Goal: Communication & Community: Share content

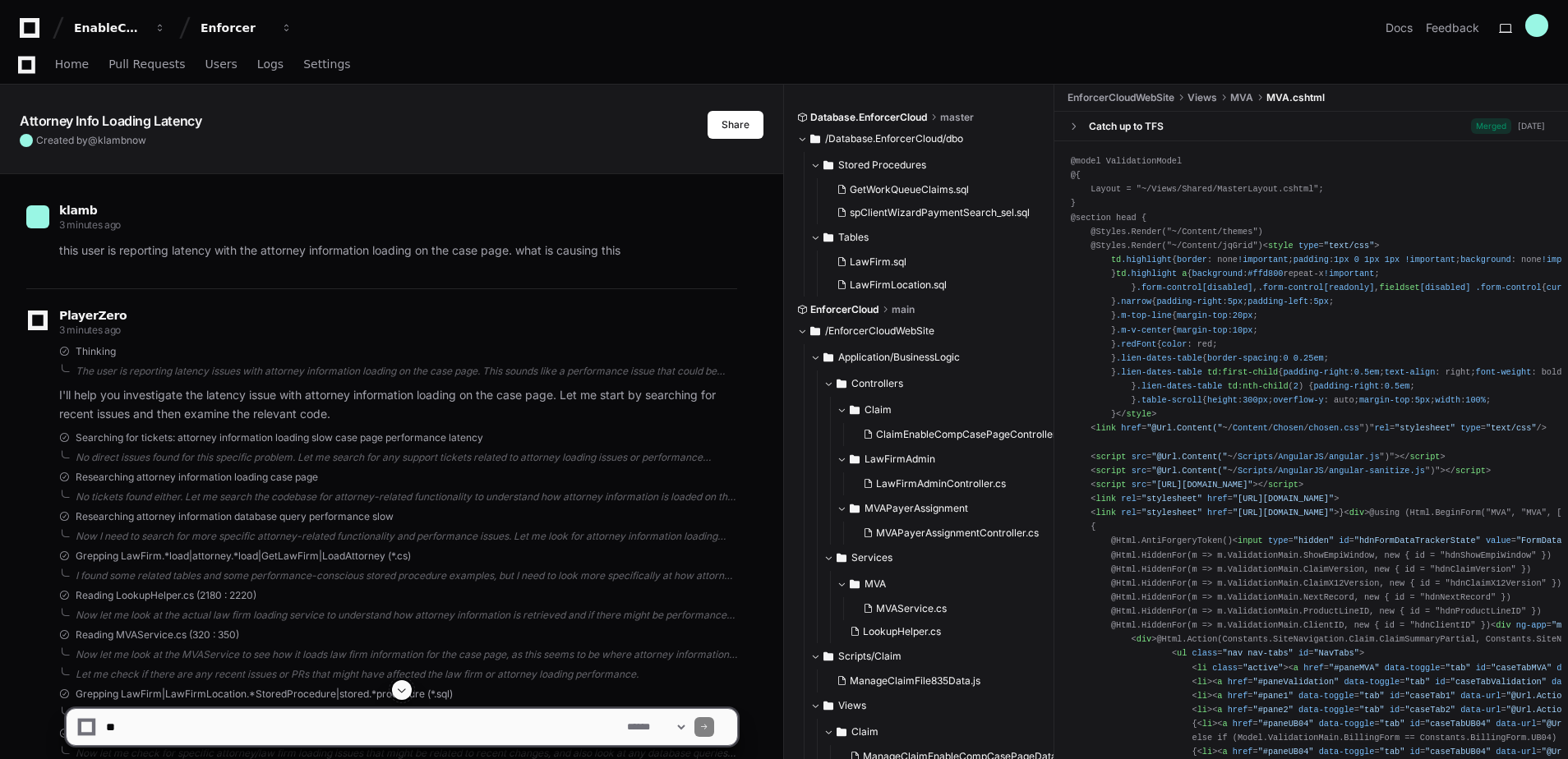
scroll to position [1346, 0]
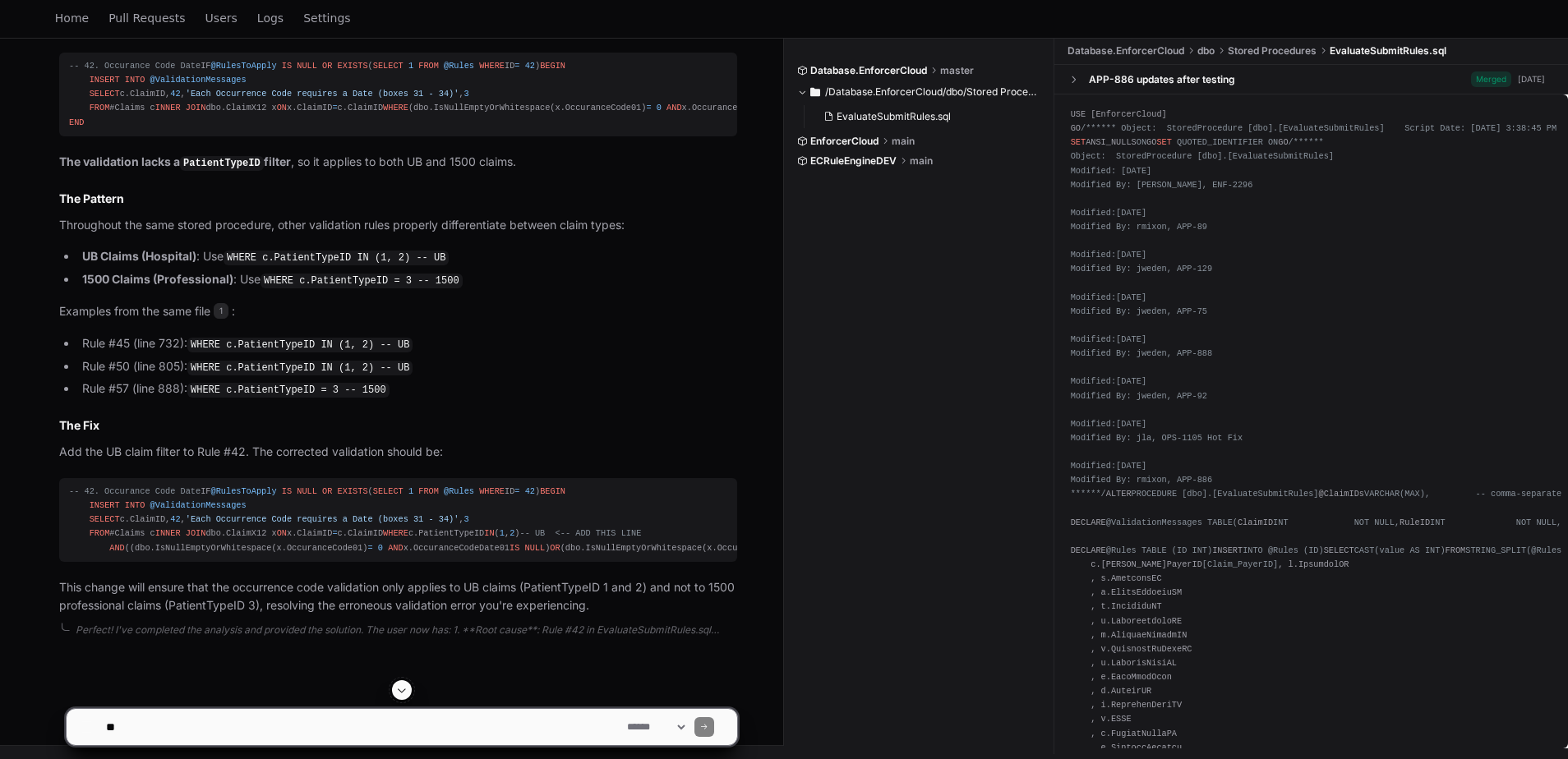
scroll to position [1388, 0]
click at [308, 726] on textarea at bounding box center [363, 727] width 521 height 36
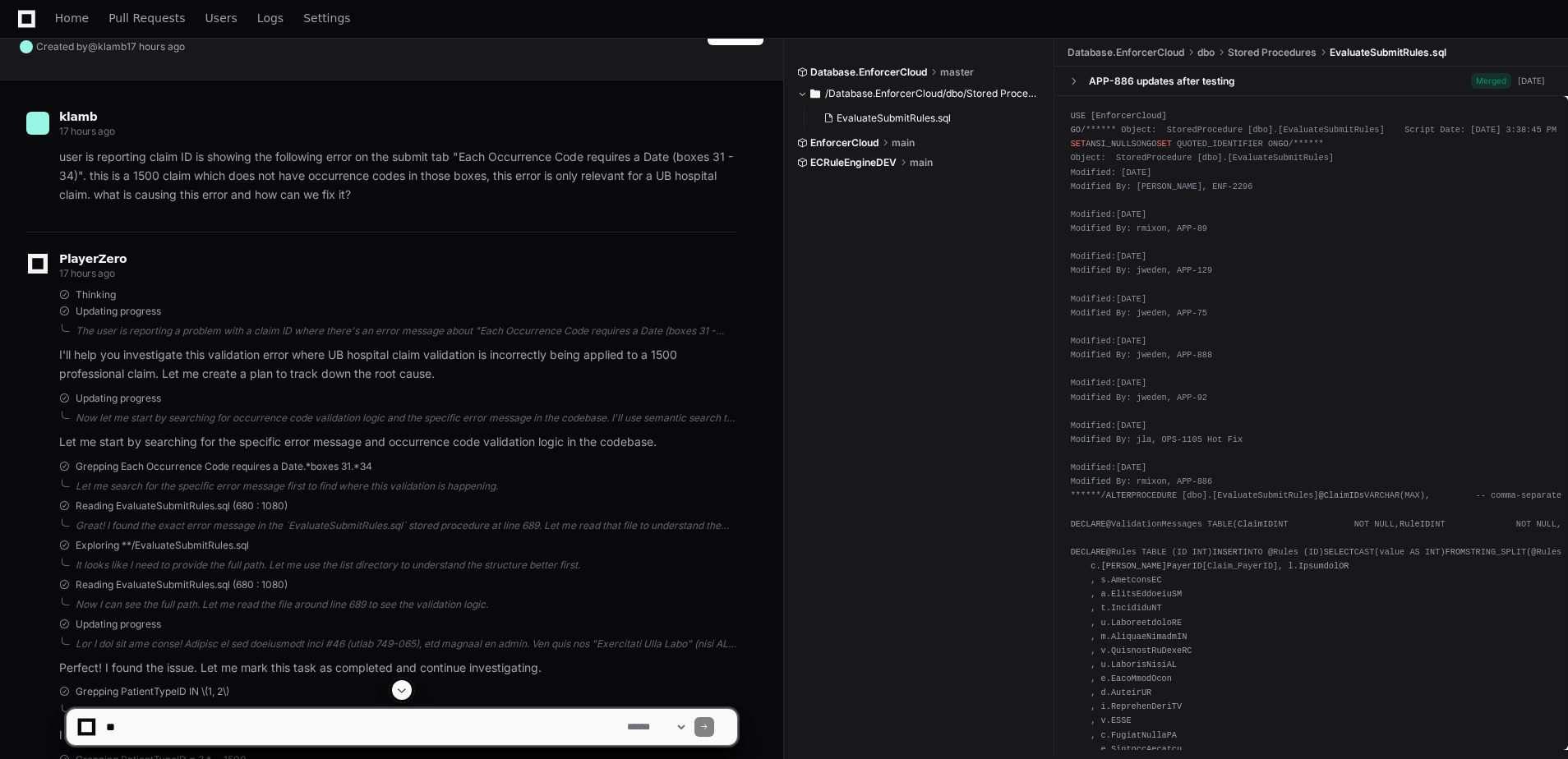
scroll to position [0, 0]
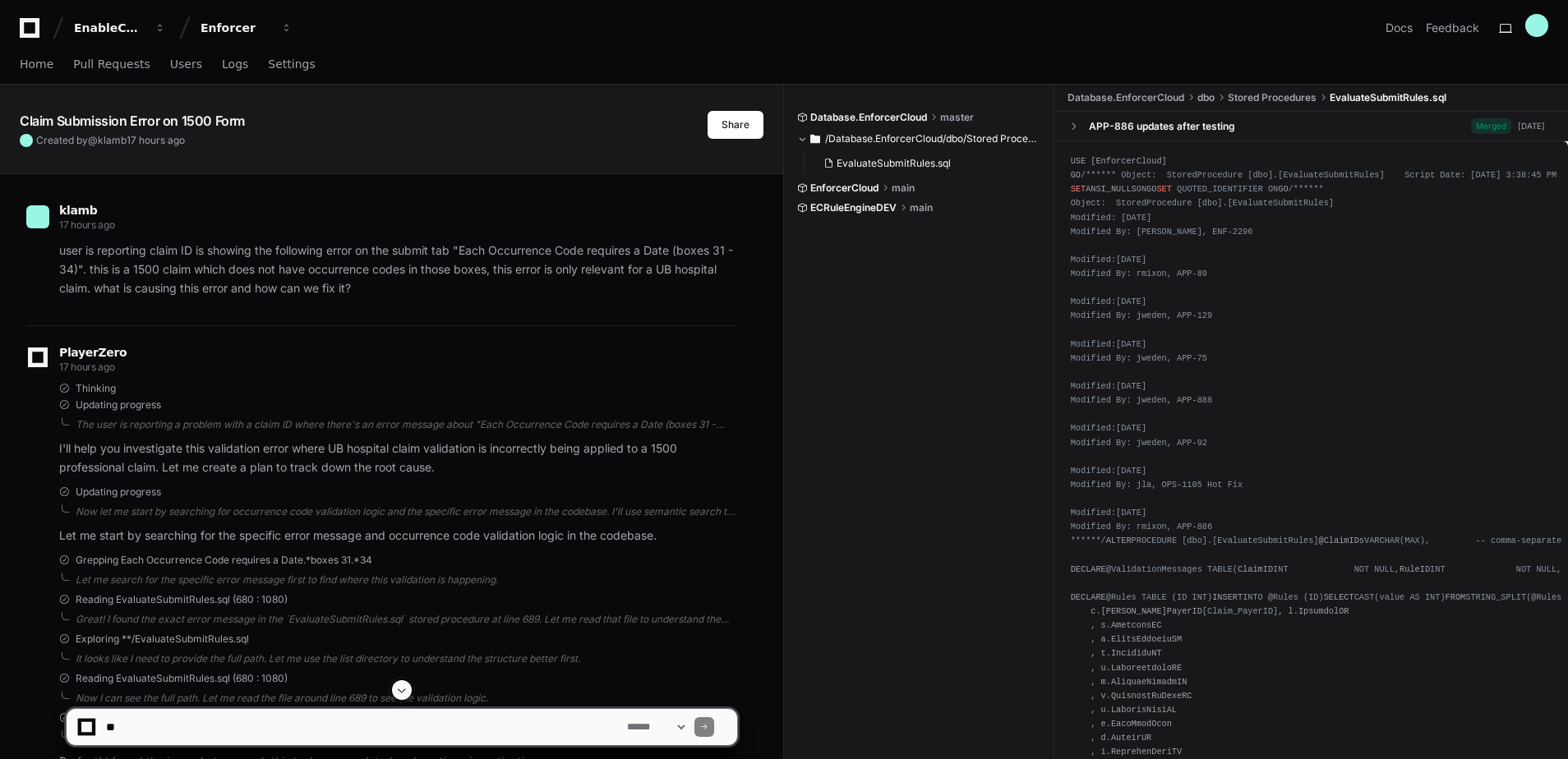
click at [227, 722] on textarea at bounding box center [363, 727] width 521 height 36
type textarea "**********"
click at [401, 691] on span at bounding box center [401, 690] width 13 height 13
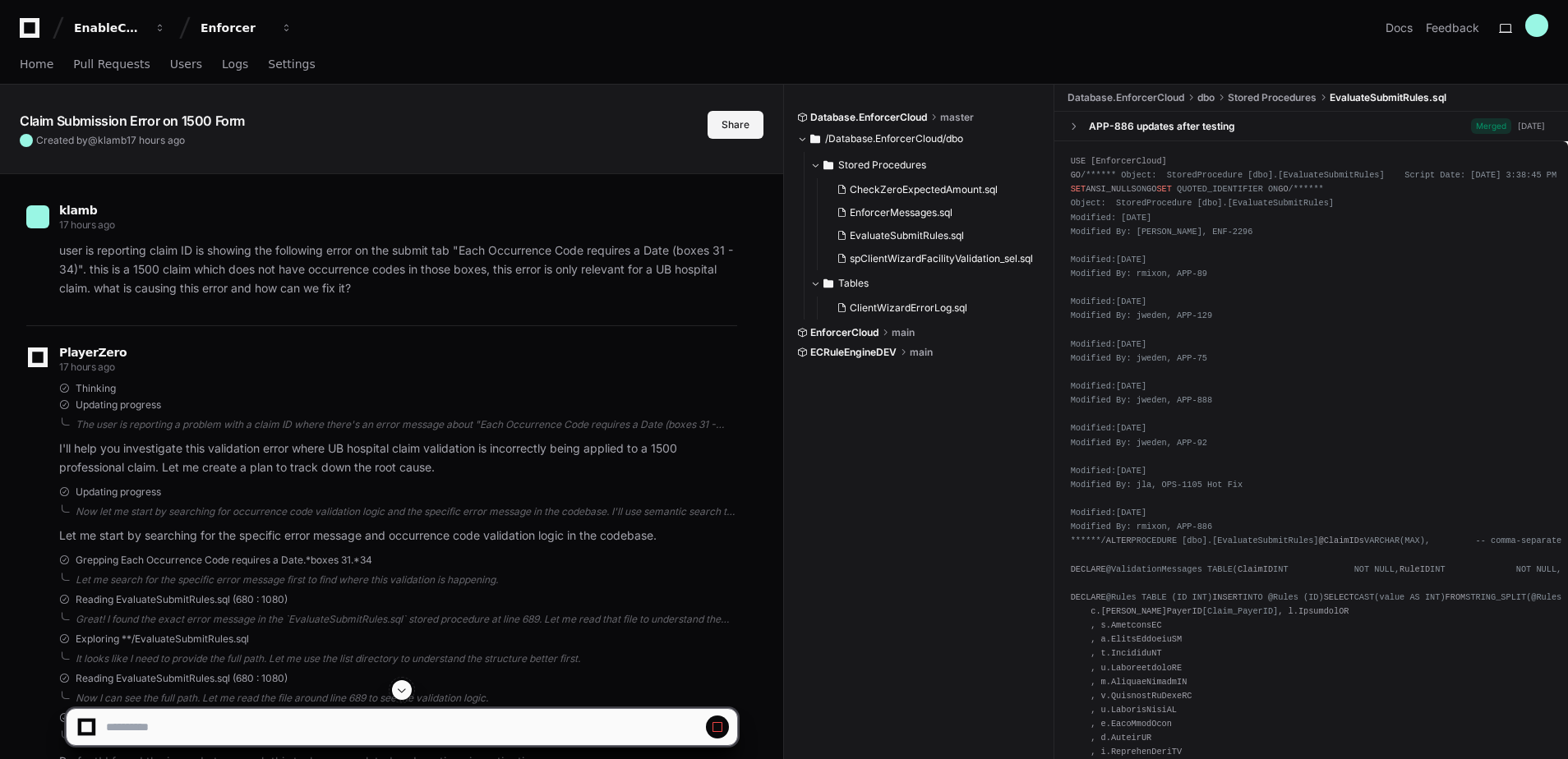
click at [723, 124] on button "Share" at bounding box center [735, 125] width 56 height 28
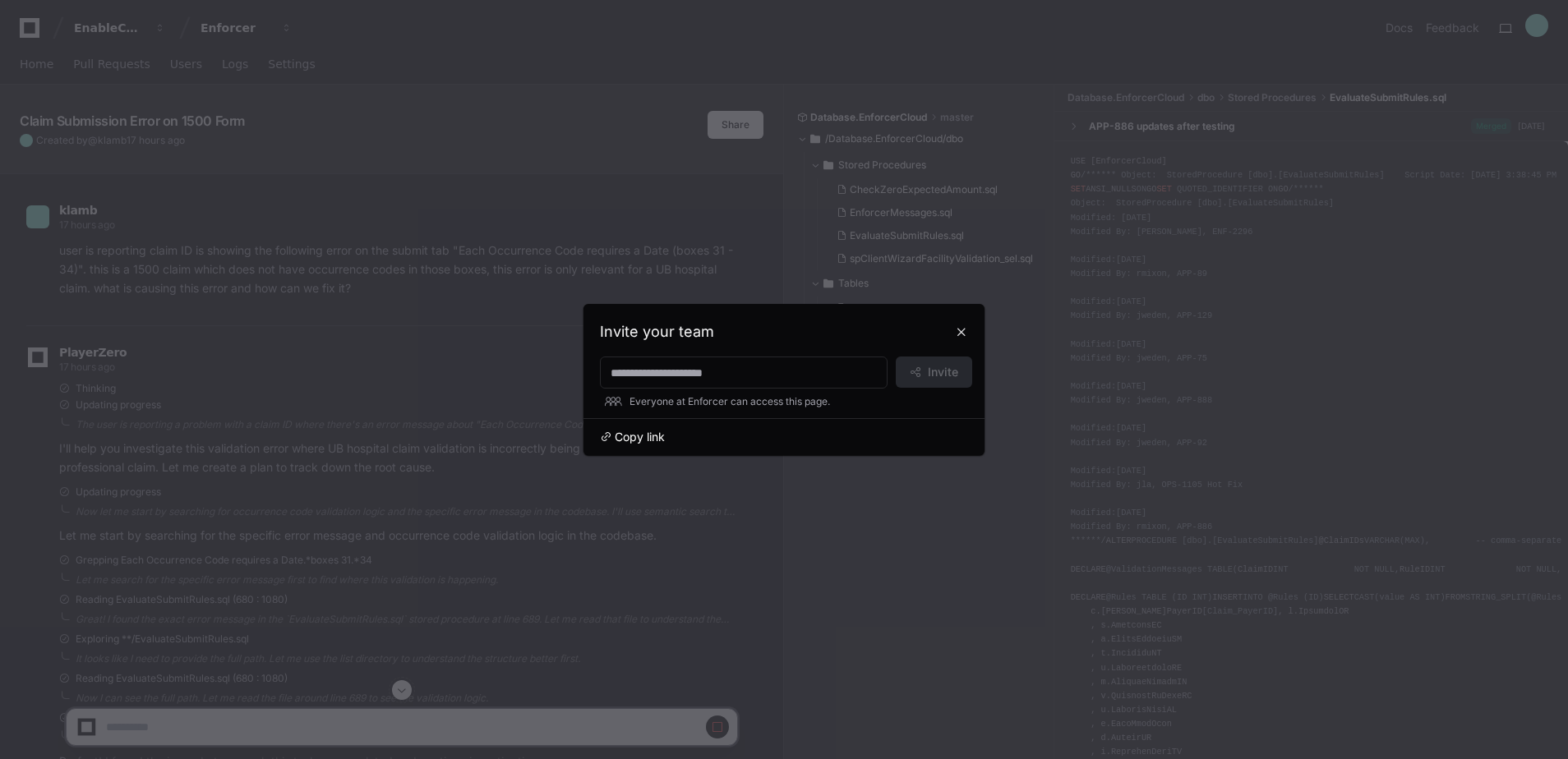
click at [621, 431] on span "Copy link" at bounding box center [640, 436] width 50 height 16
click at [962, 337] on button at bounding box center [962, 331] width 26 height 26
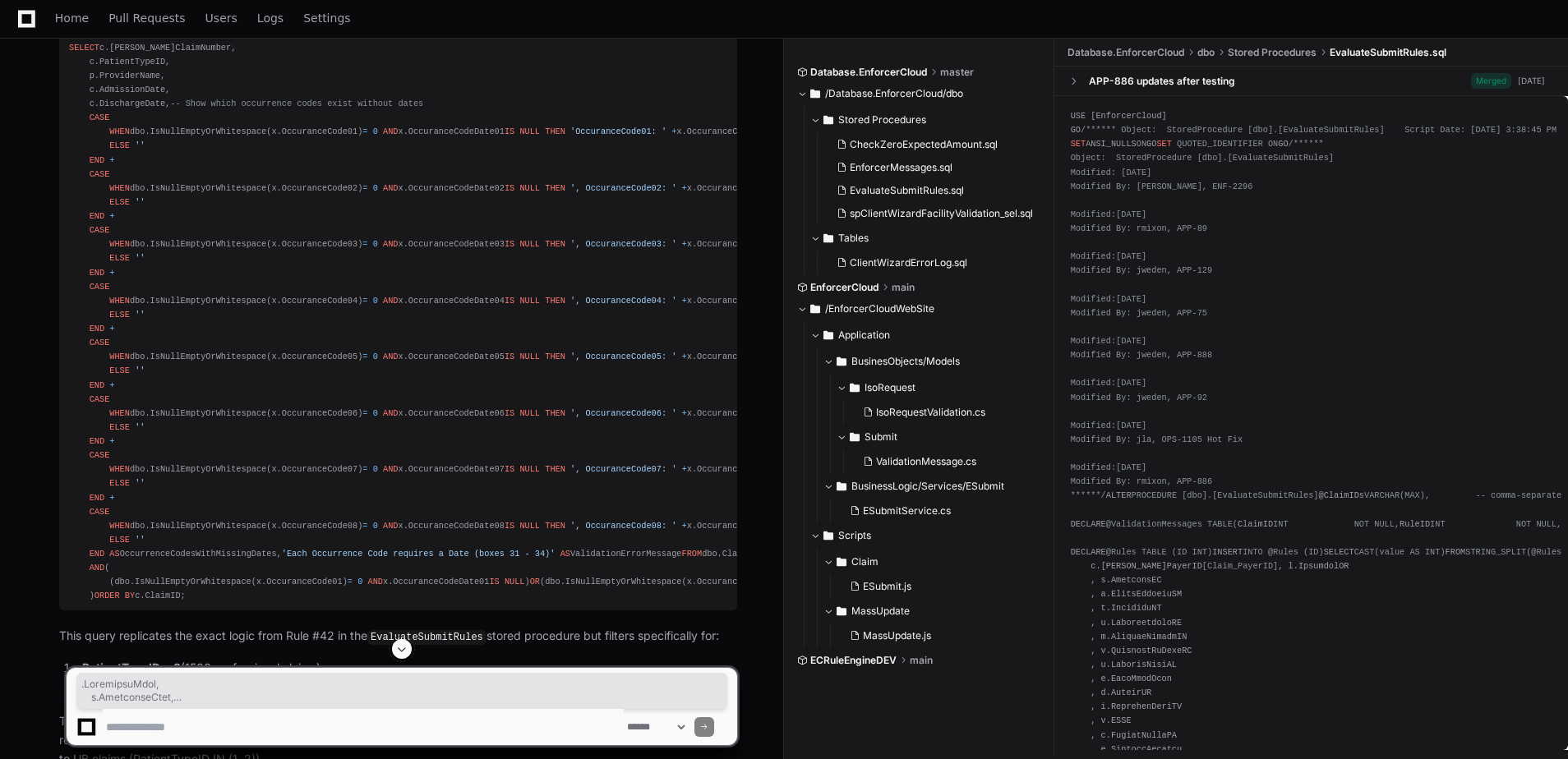
scroll to position [2331, 0]
drag, startPoint x: 167, startPoint y: 496, endPoint x: 61, endPoint y: 286, distance: 235.2
click at [61, 286] on pre "-- Query to find 1500 claims incorrectly getting UB occurrence code validation …" at bounding box center [398, 315] width 678 height 590
copy div "-- Query to find 1500 claims incorrectly getting UB occurrence code validation …"
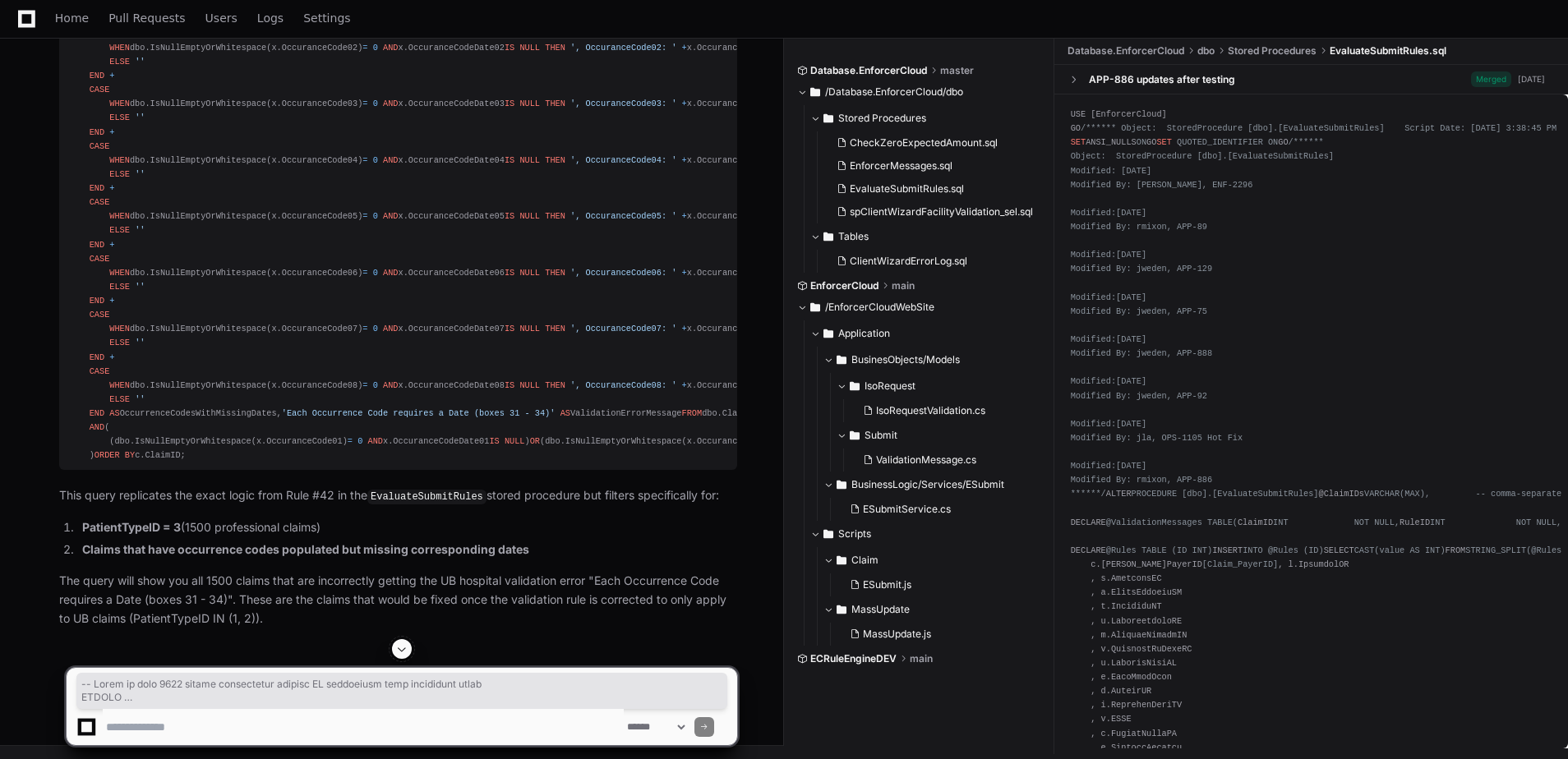
scroll to position [2945, 0]
click at [243, 589] on p "The query will show you all 1500 claims that are incorrectly getting the UB hos…" at bounding box center [398, 599] width 678 height 55
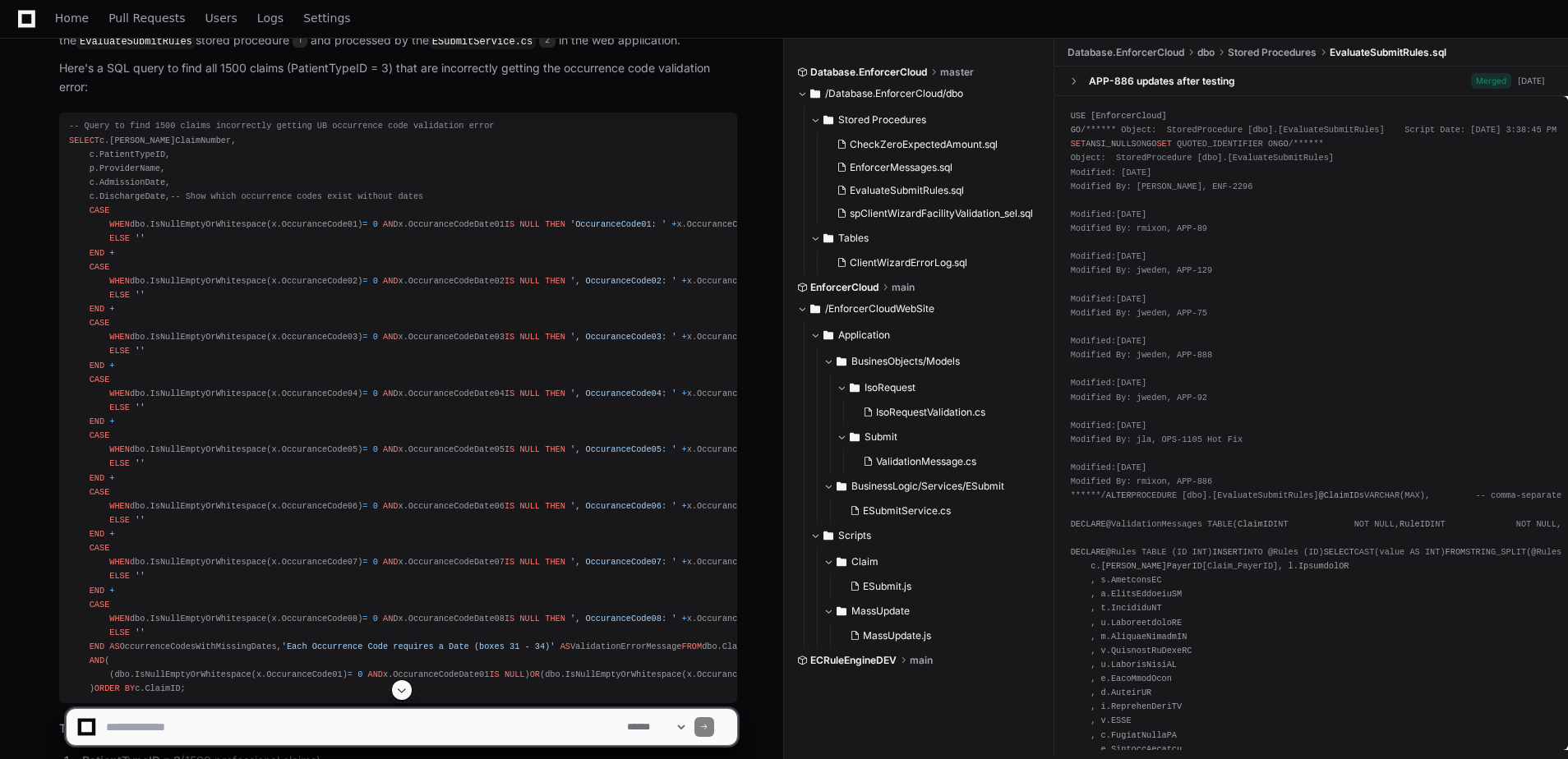
scroll to position [2205, 0]
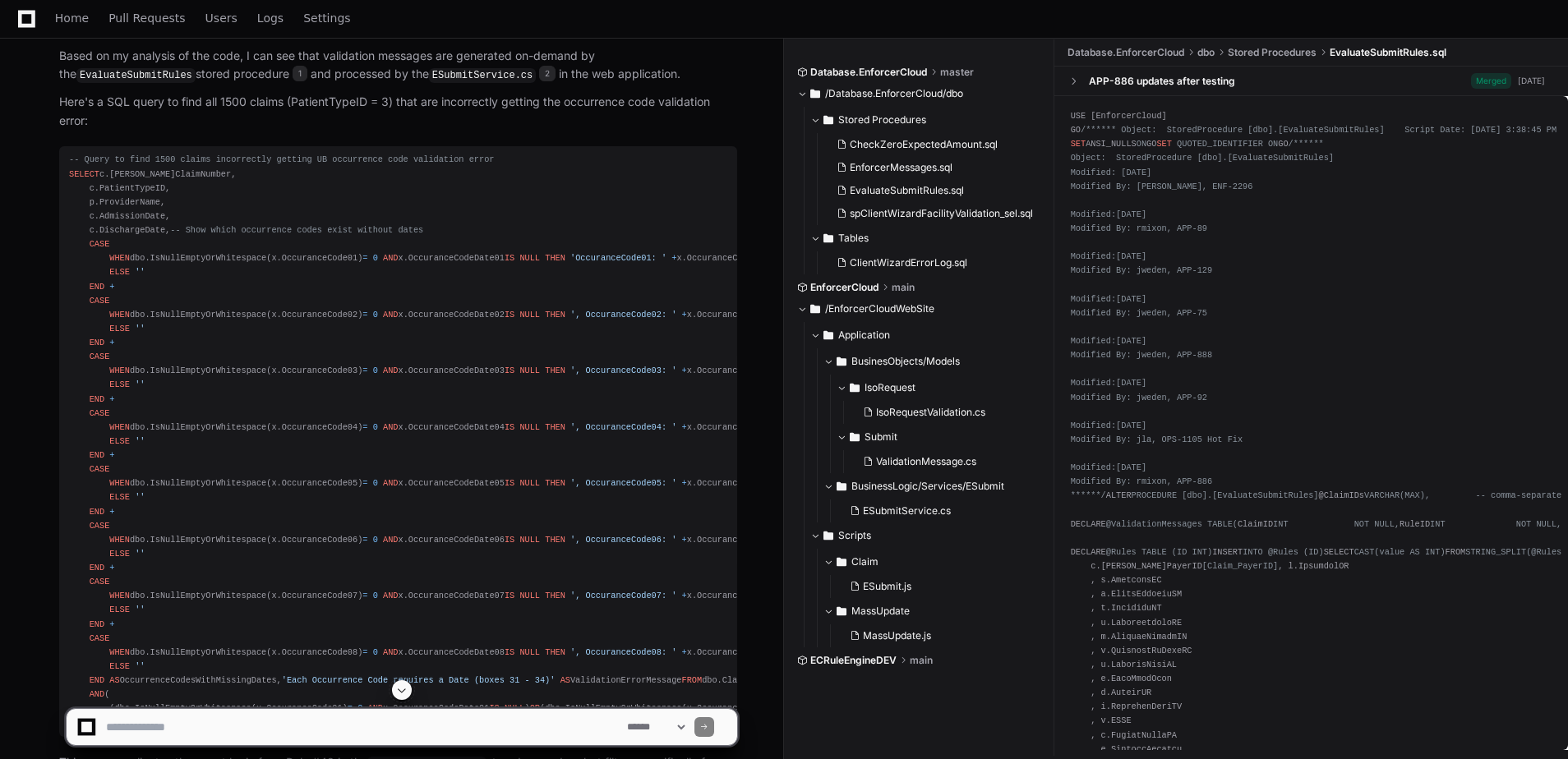
click at [247, 715] on textarea at bounding box center [363, 727] width 521 height 36
type textarea "**********"
click at [405, 687] on span at bounding box center [401, 690] width 13 height 13
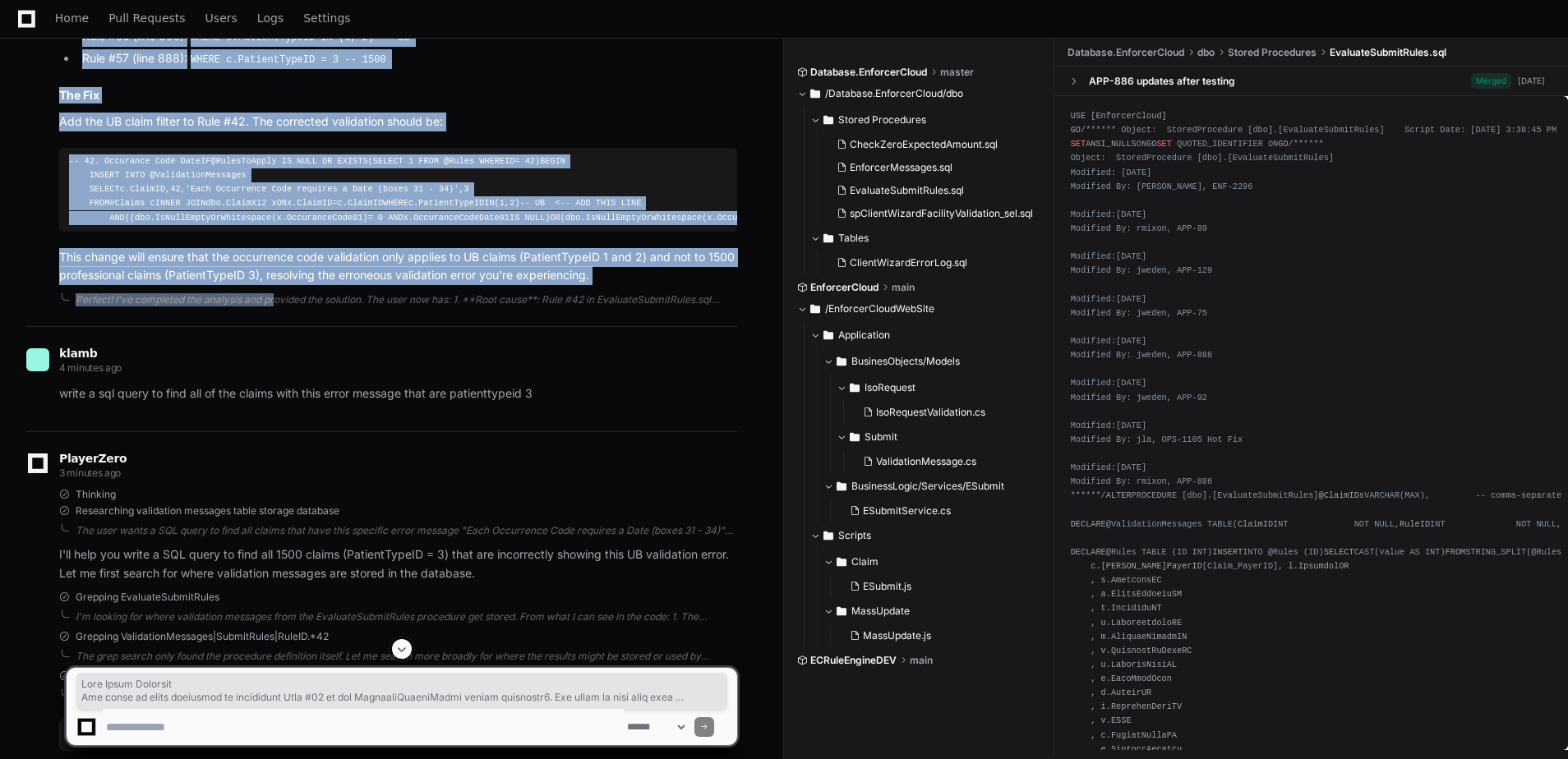
scroll to position [1501, 0]
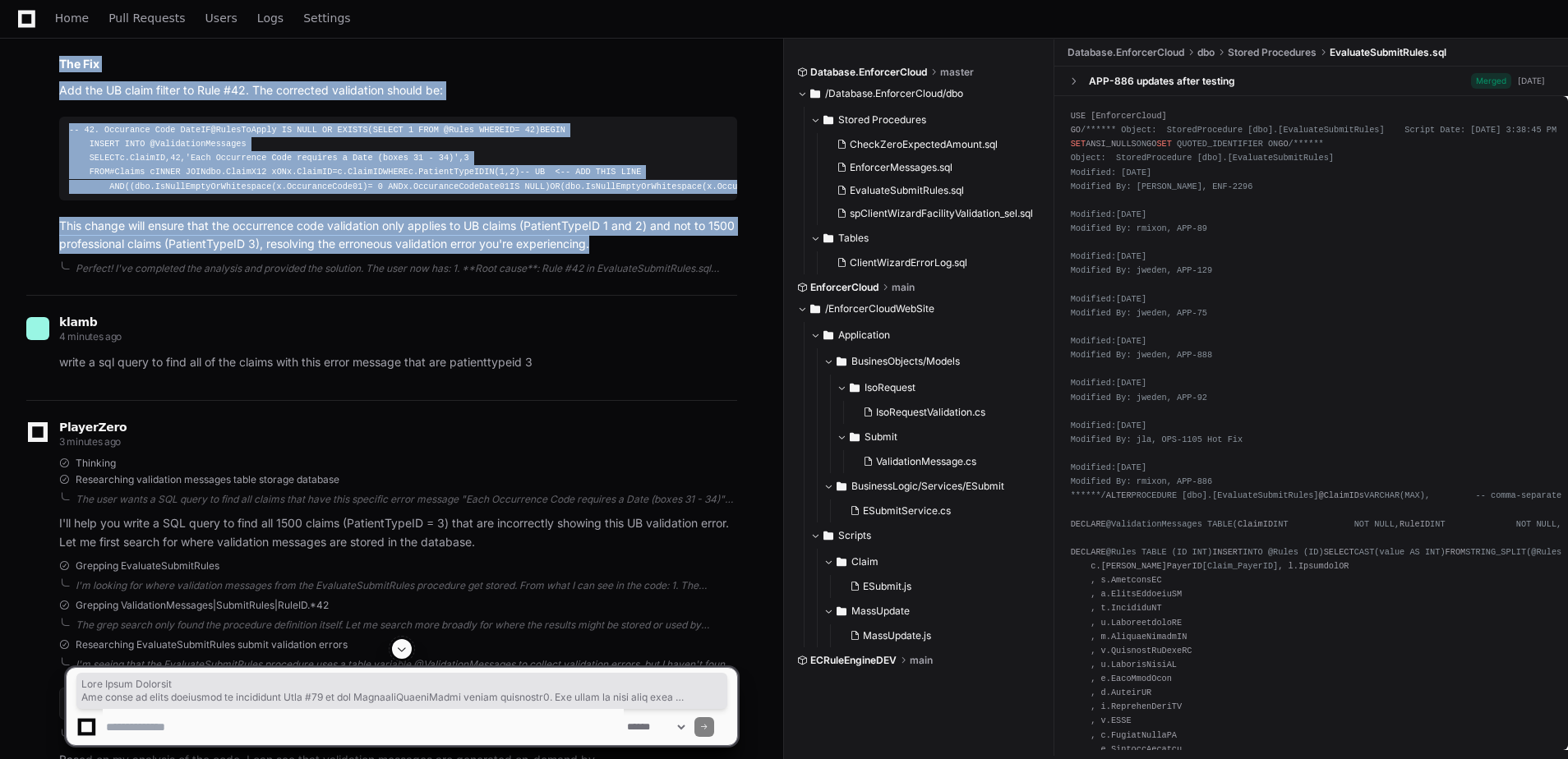
drag, startPoint x: 61, startPoint y: 380, endPoint x: 659, endPoint y: 488, distance: 607.7
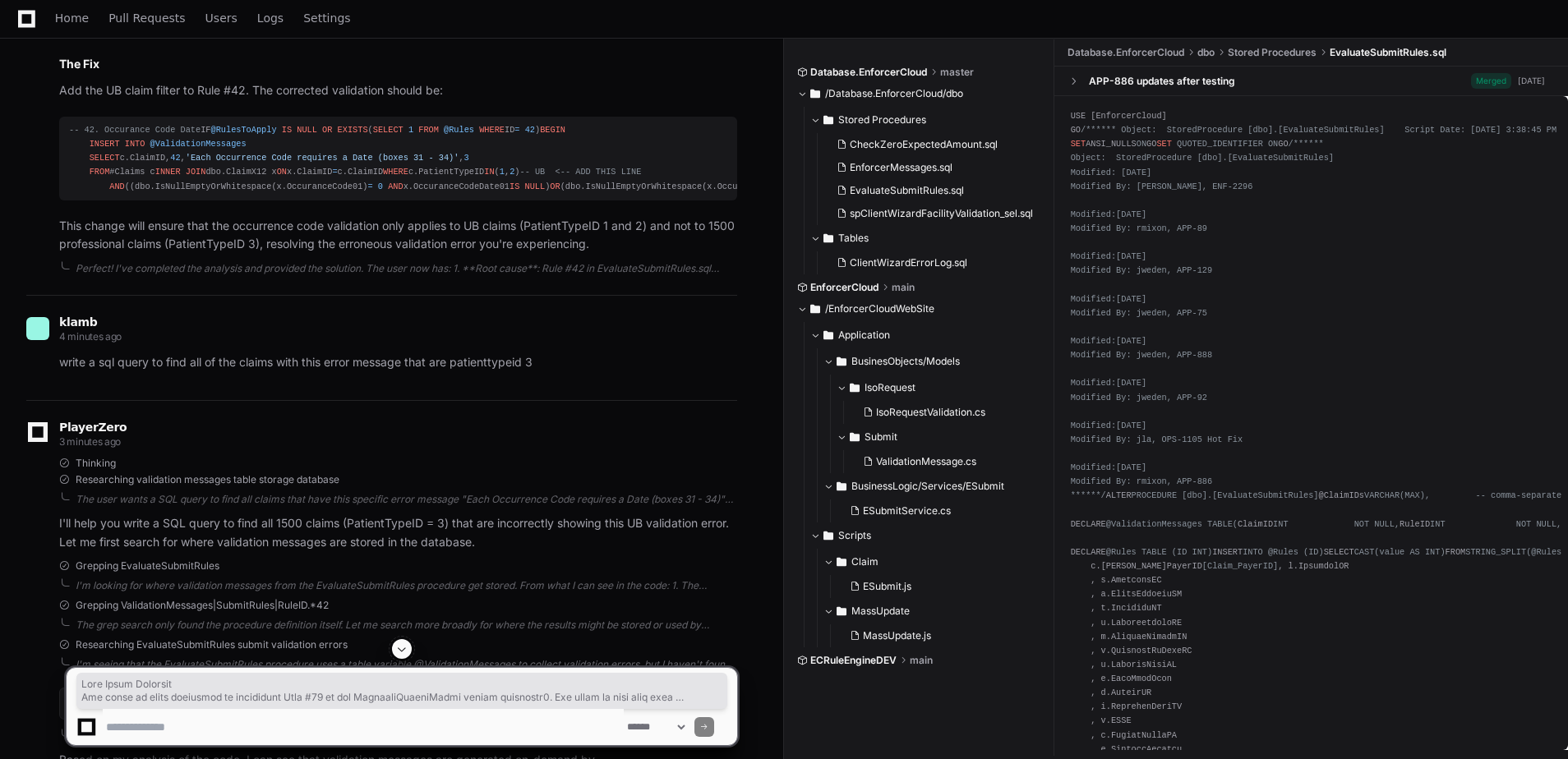
click at [179, 724] on textarea at bounding box center [363, 727] width 521 height 36
type textarea "**********"
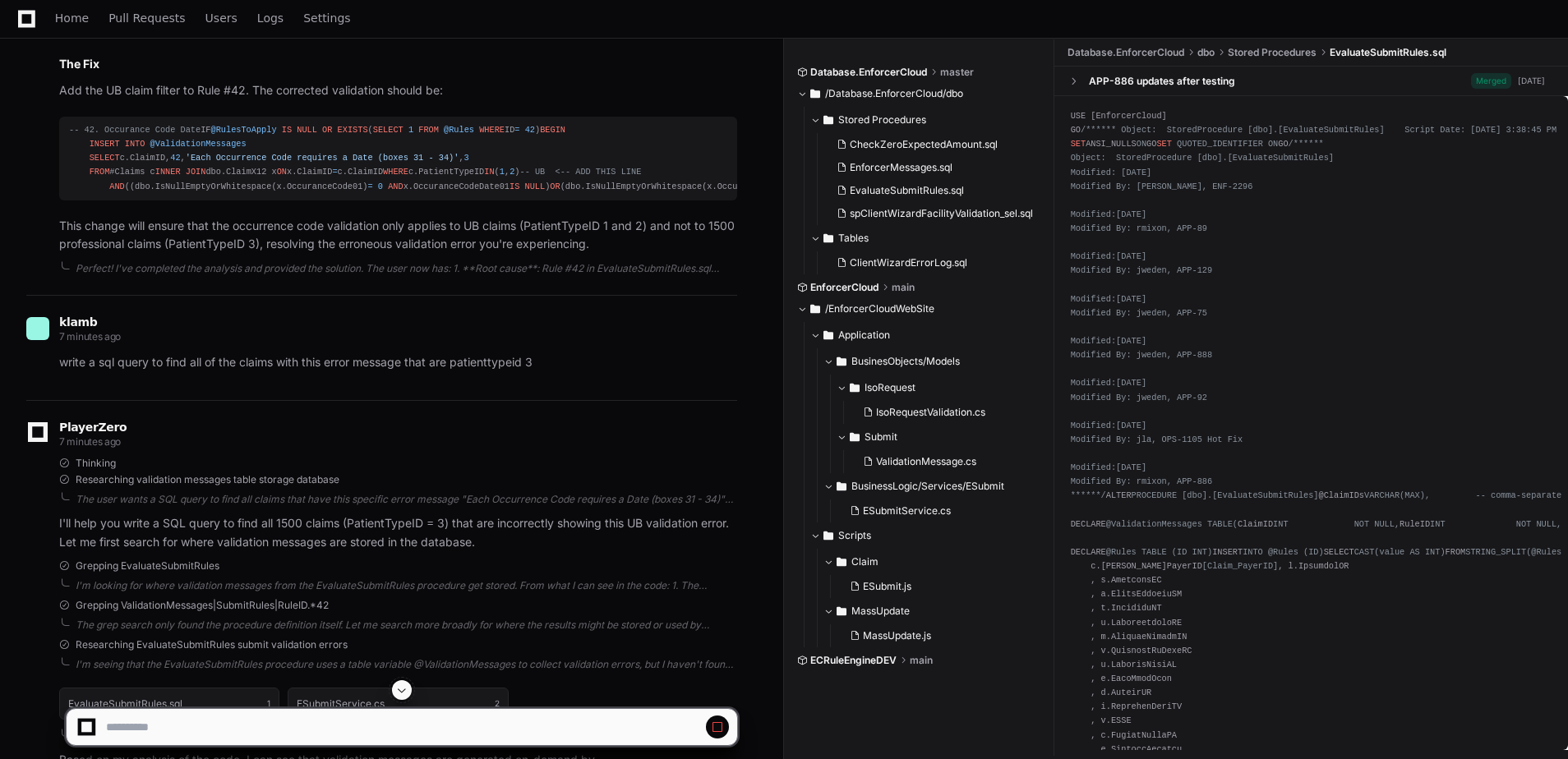
click at [400, 688] on span at bounding box center [401, 690] width 13 height 13
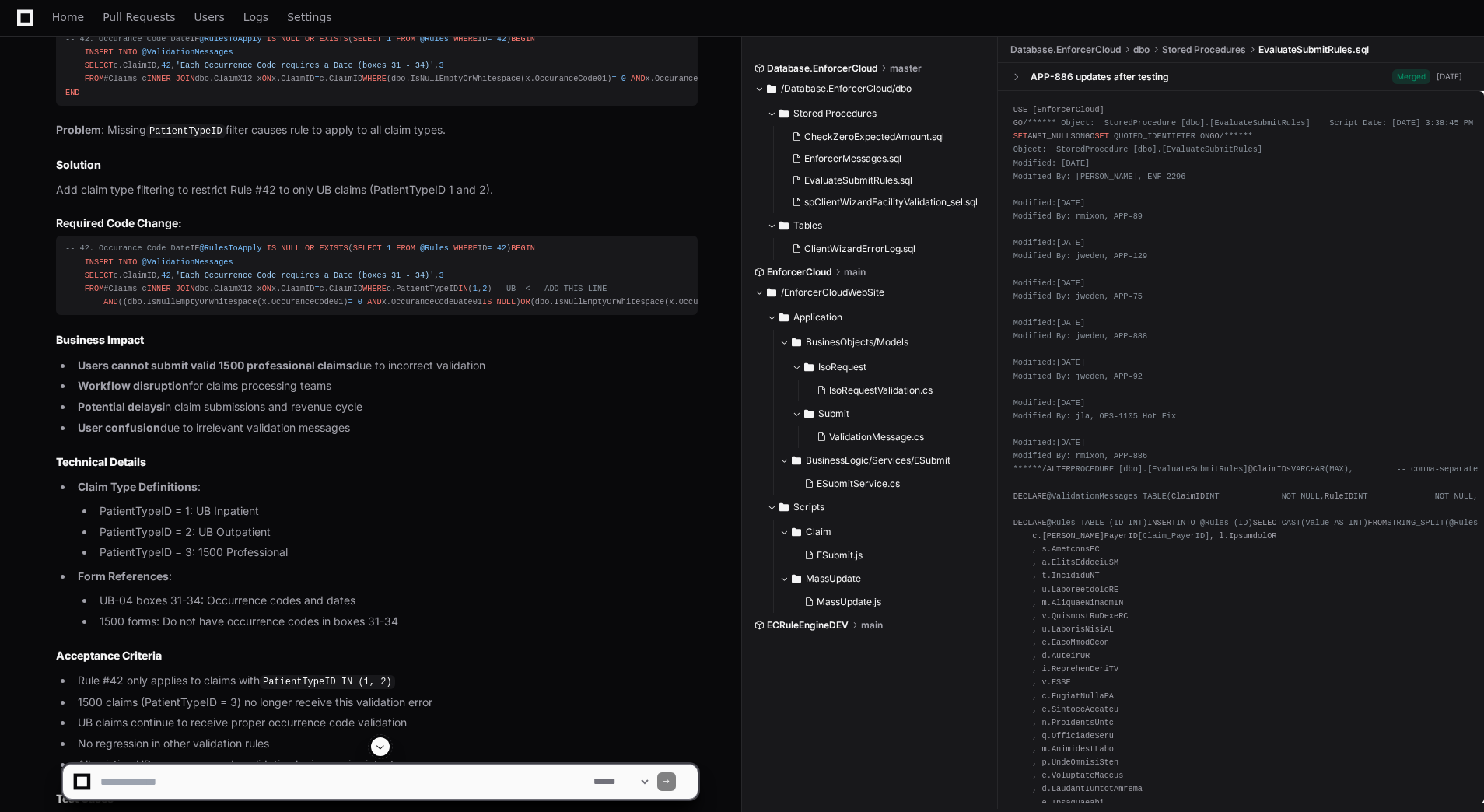
scroll to position [6143, 0]
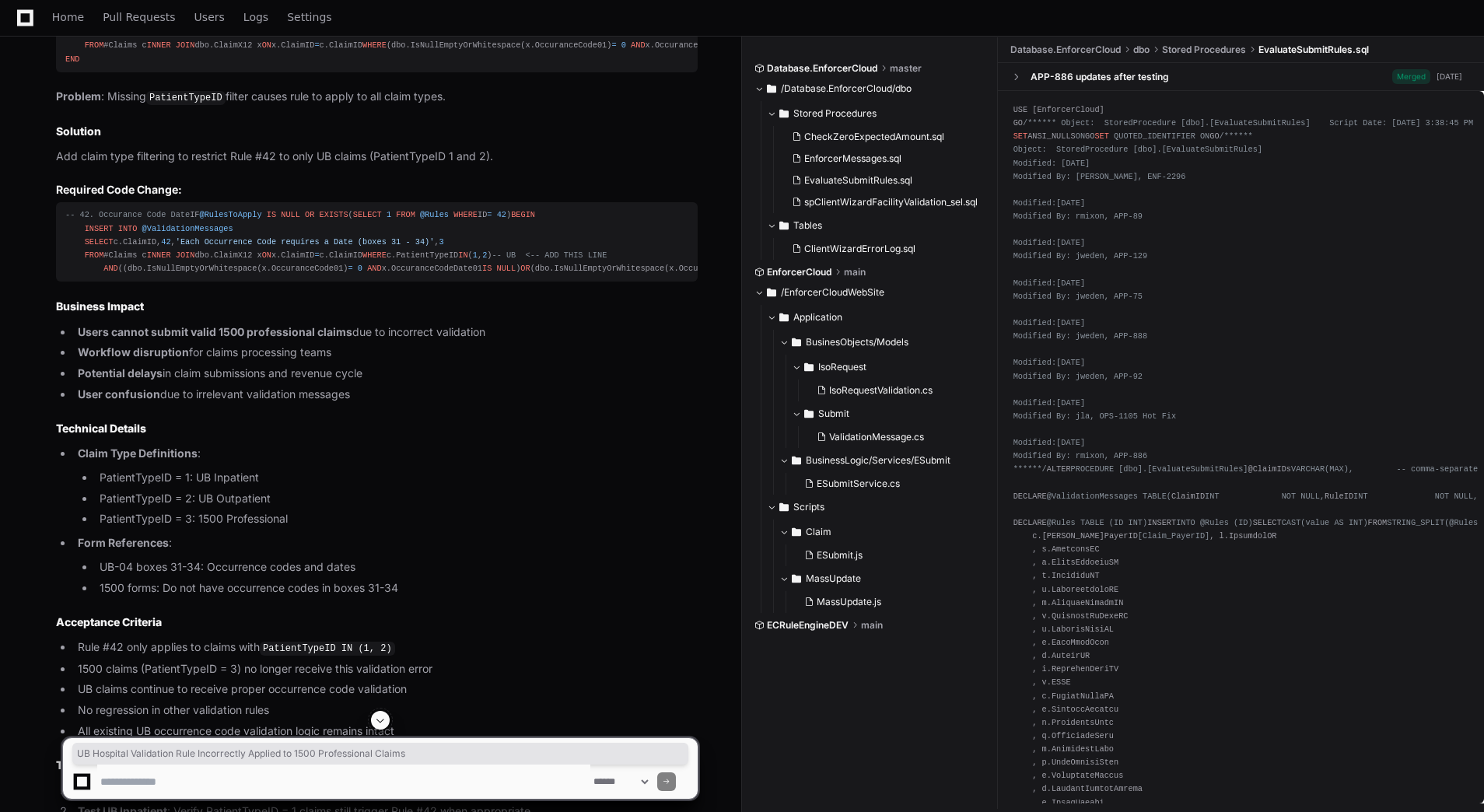
drag, startPoint x: 605, startPoint y: 89, endPoint x: 128, endPoint y: 88, distance: 477.0
copy strong "UB Hospital Validation Rule Incorrectly Applied to 1500 Professional Claims"
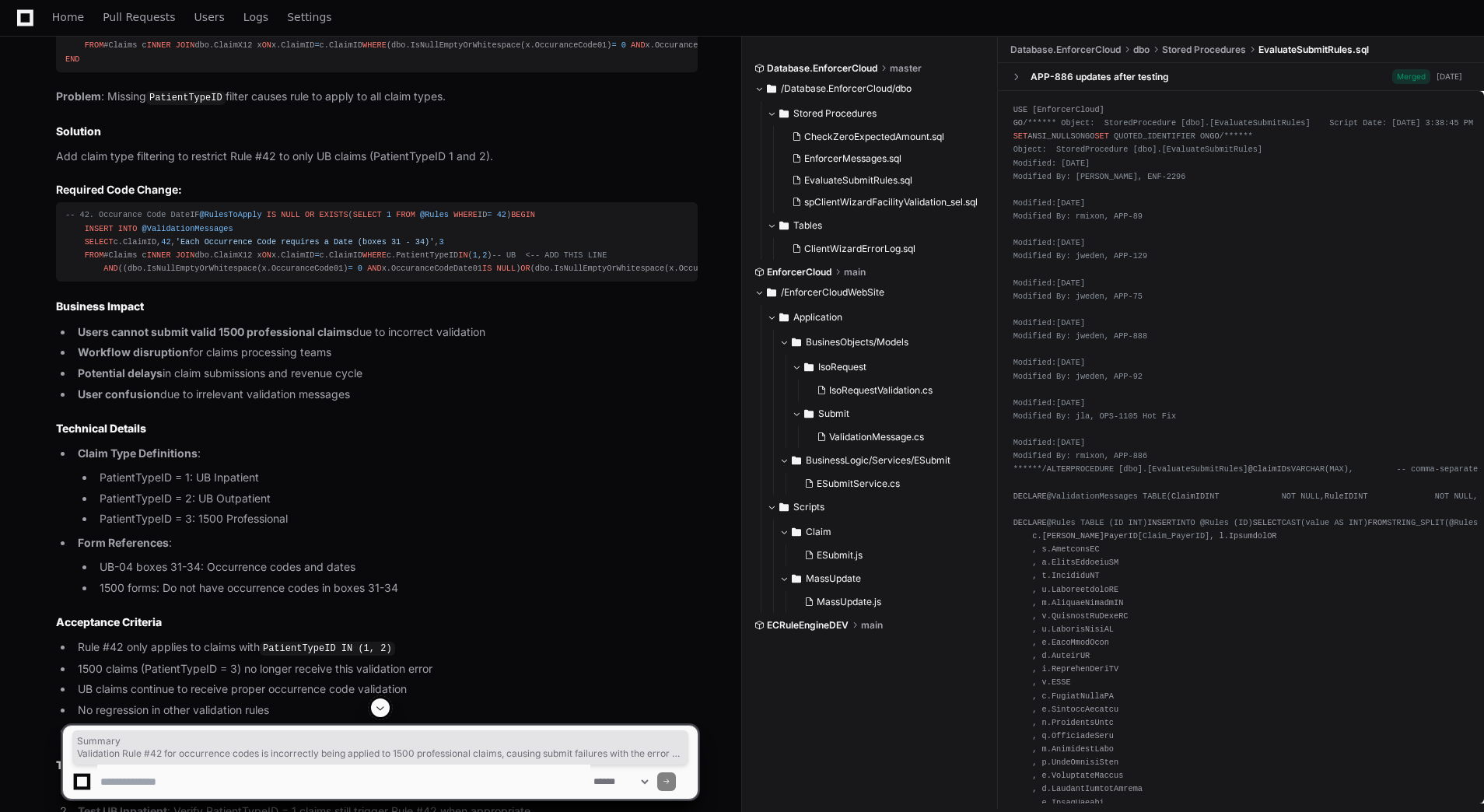
drag, startPoint x: 55, startPoint y: 119, endPoint x: 154, endPoint y: 187, distance: 120.1
click at [154, 187] on div "Thinking The user is asking me to draft up a ticket for this validation rule bu…" at bounding box center [361, 188] width 672 height 1904
copy article "Summary Validation Rule #42 for occurrence codes is incorrectly being applied t…"
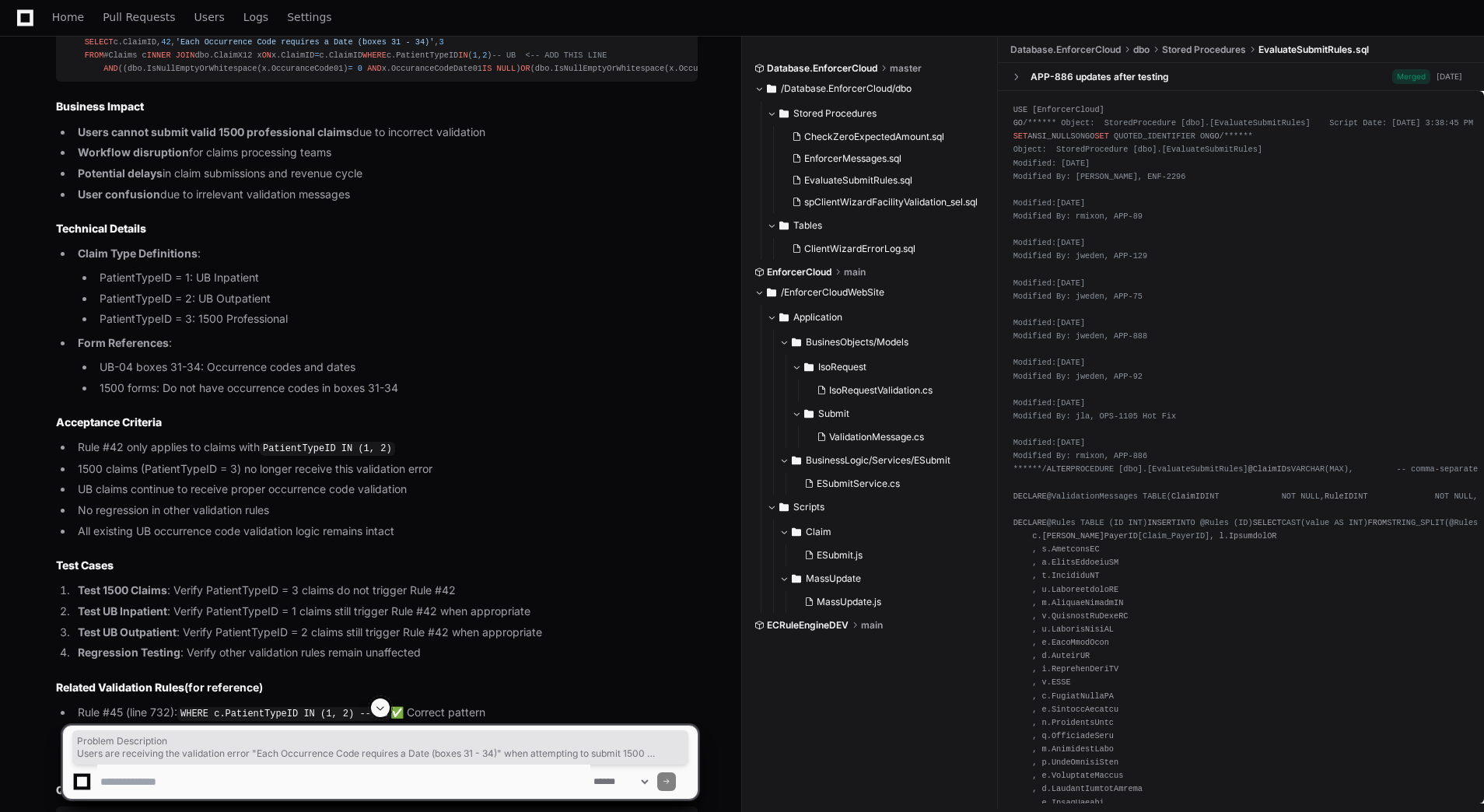
scroll to position [6376, 0]
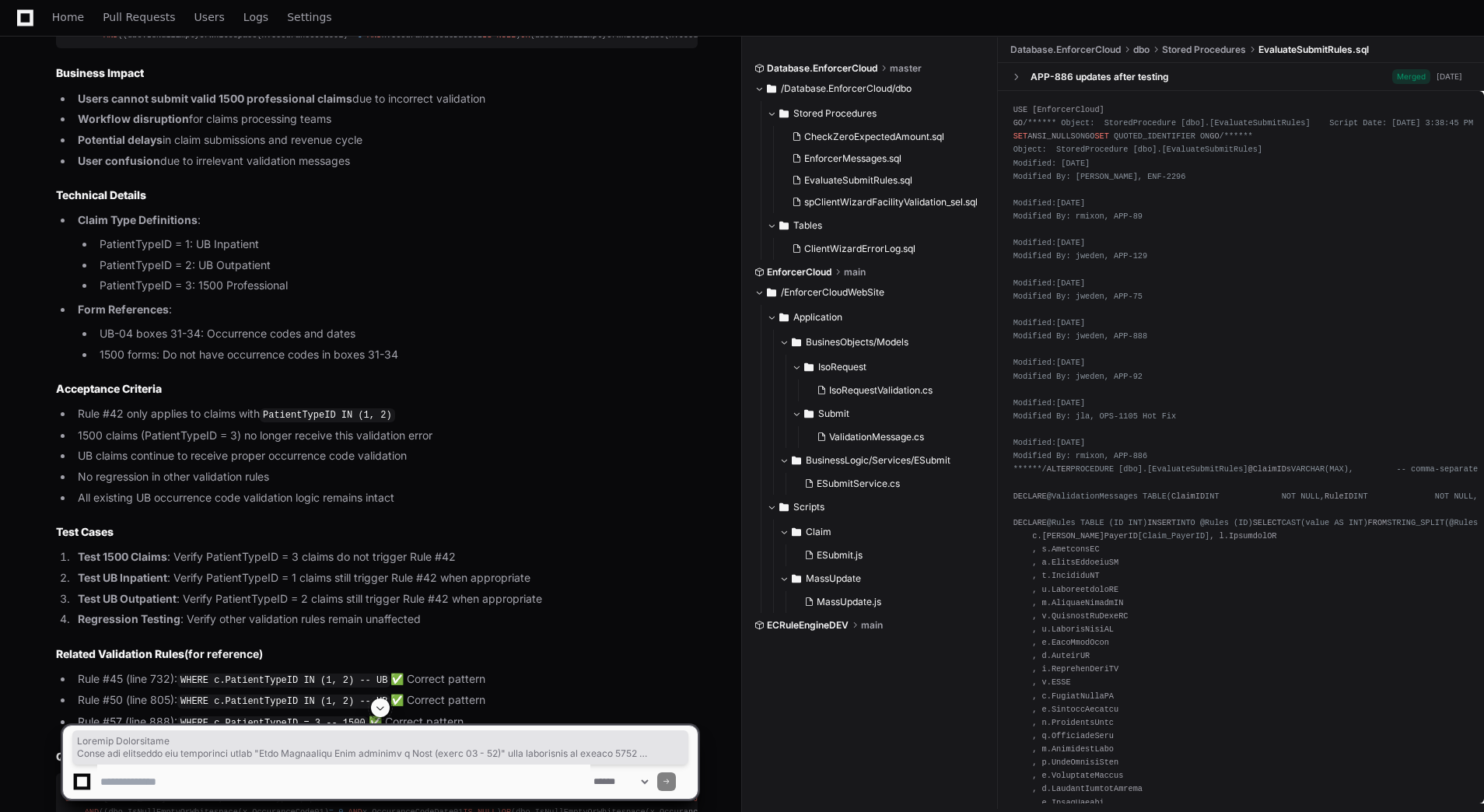
drag, startPoint x: 55, startPoint y: 351, endPoint x: 483, endPoint y: 531, distance: 464.3
copy article "Problem Description Users are receiving the validation error "Each Occurrence C…"
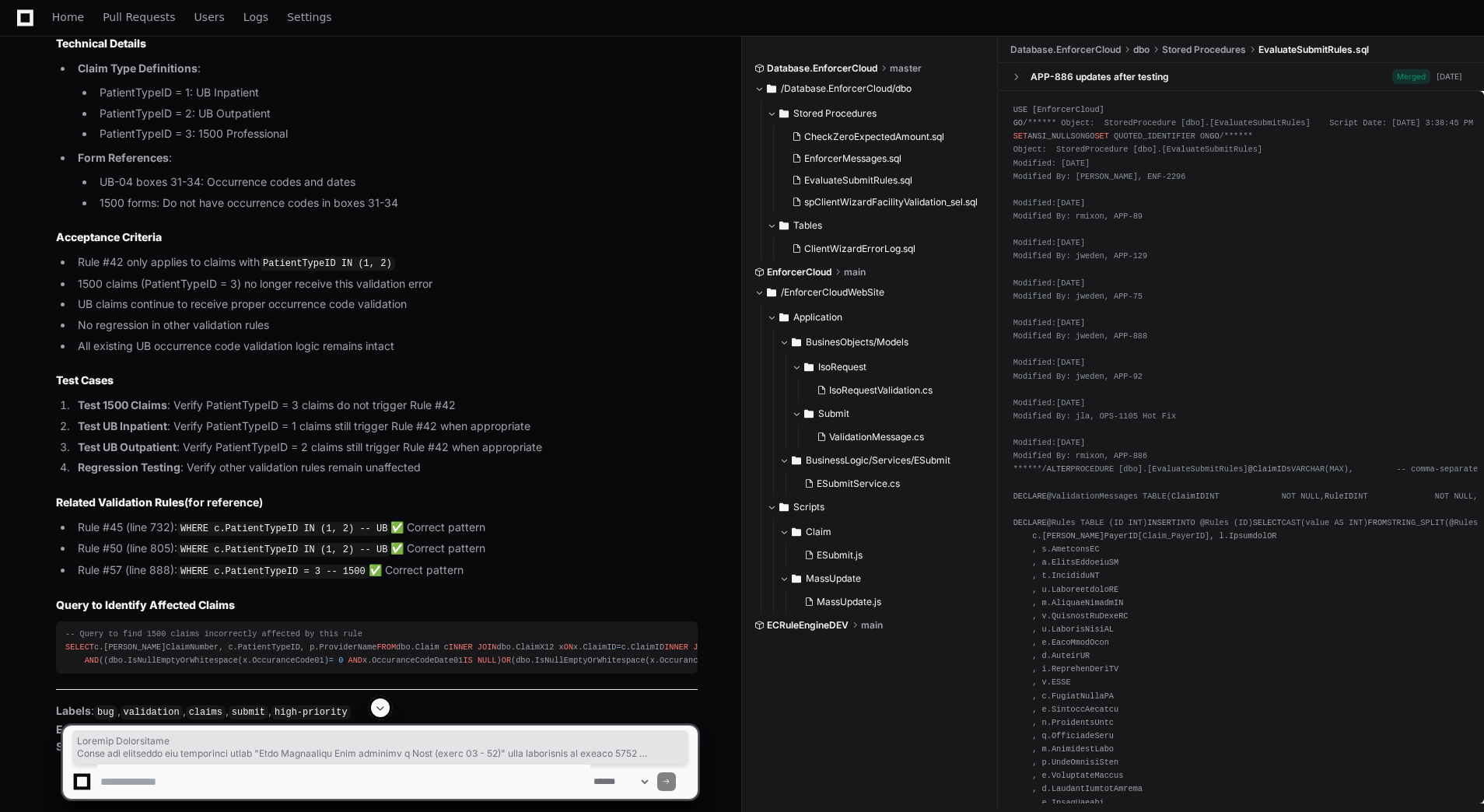
scroll to position [6532, 0]
drag, startPoint x: 103, startPoint y: 554, endPoint x: 53, endPoint y: 424, distance: 139.3
copy div "-- 42. Occurance Code Date IF @RulesToApply IS NULL OR EXISTS ( SELECT 1 FROM @…"
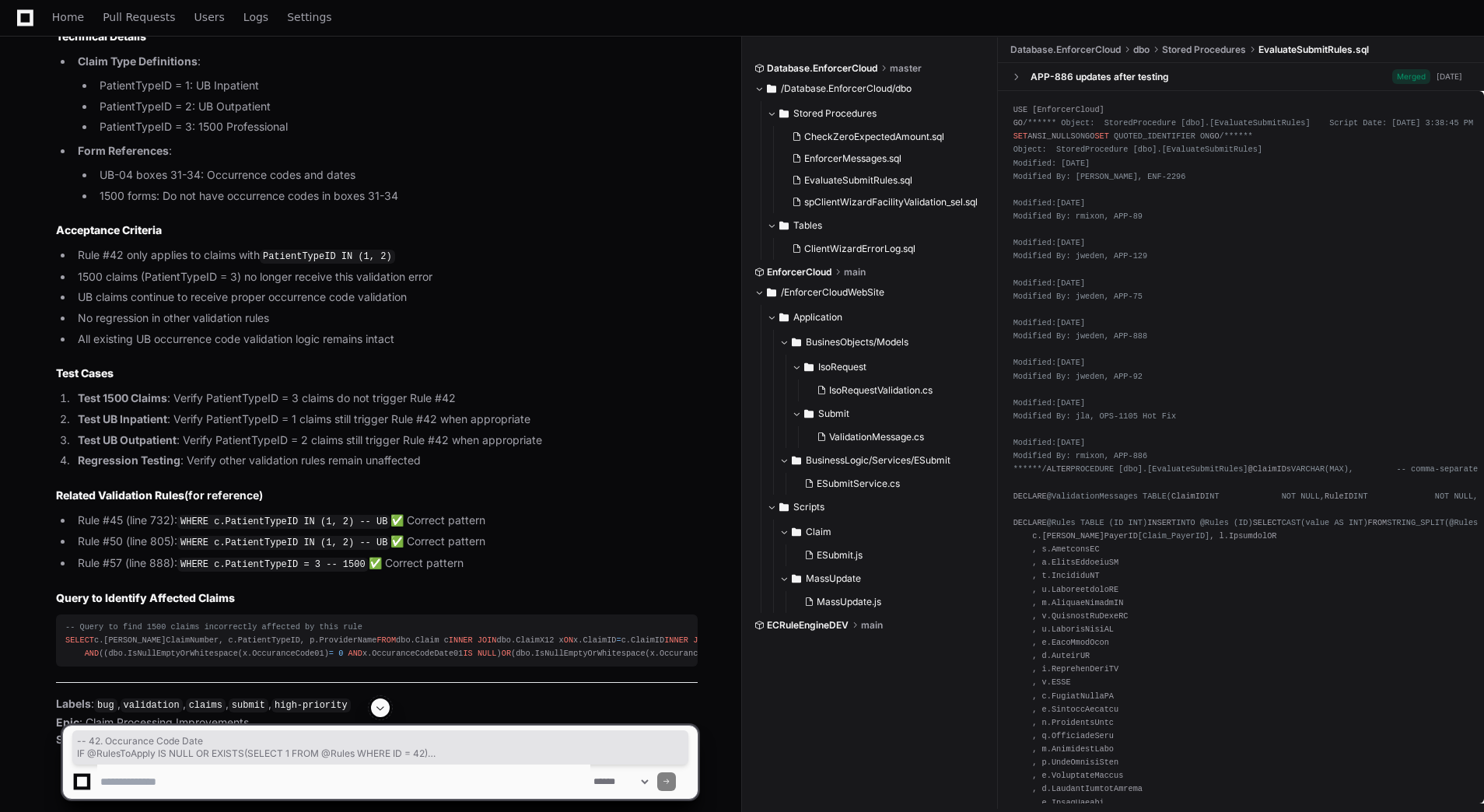
scroll to position [6687, 0]
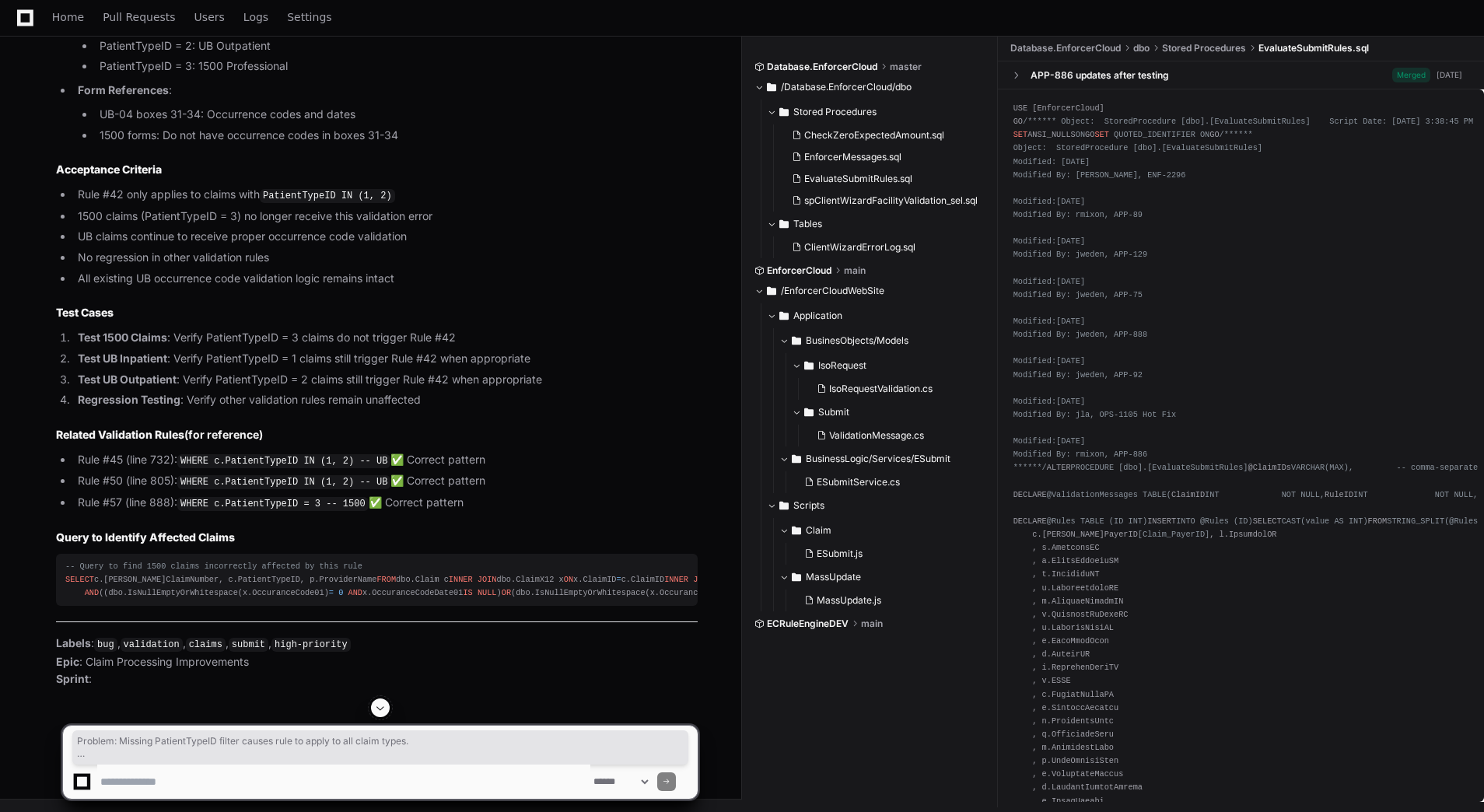
drag, startPoint x: 53, startPoint y: 433, endPoint x: 536, endPoint y: 490, distance: 486.4
copy article "Problem : Missing PatientTypeID filter causes rule to apply to all claim types.…"
drag, startPoint x: 415, startPoint y: 529, endPoint x: 52, endPoint y: 424, distance: 377.9
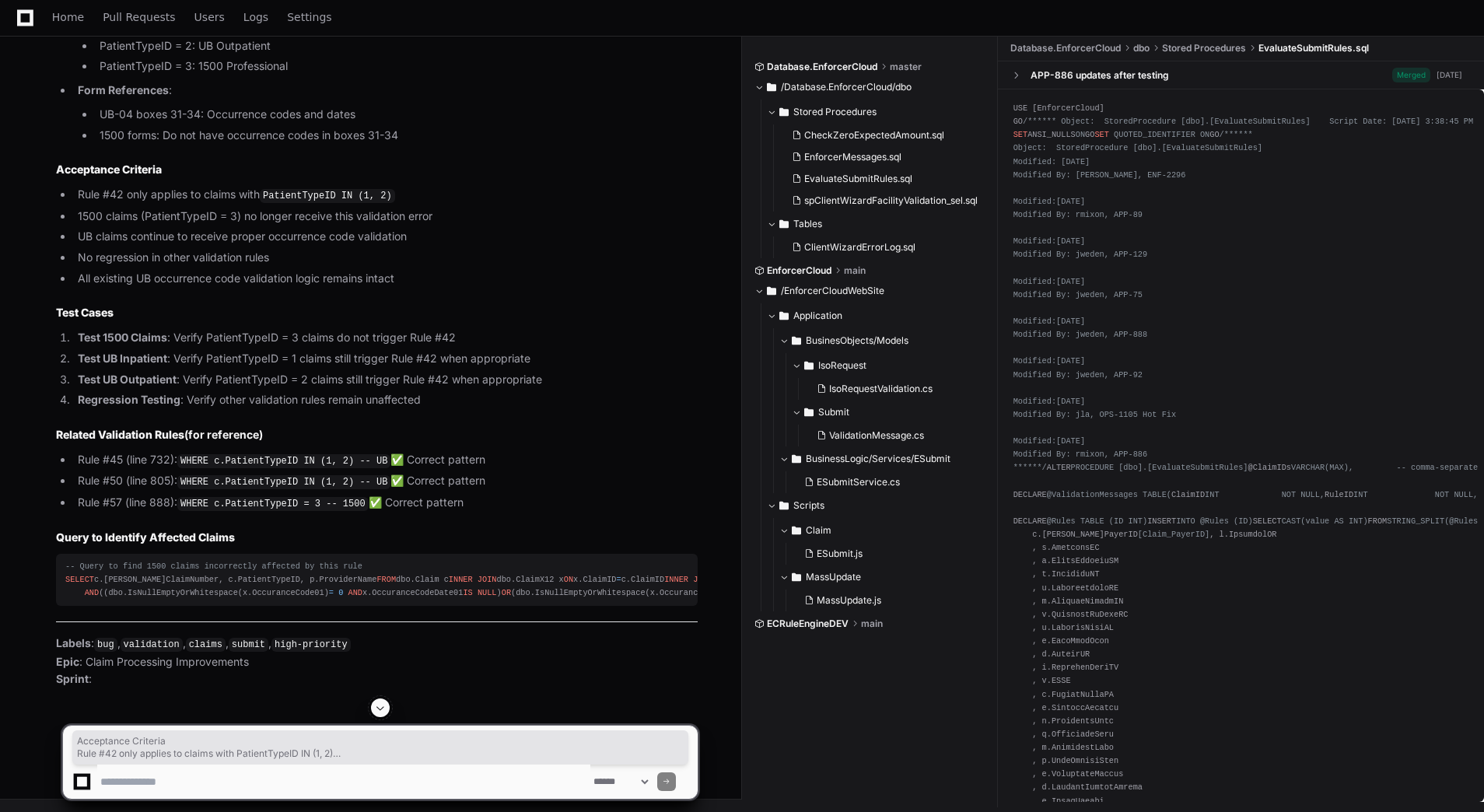
copy article "Acceptance Criteria Rule #42 only applies to claims with PatientTypeID IN (1, 2…"
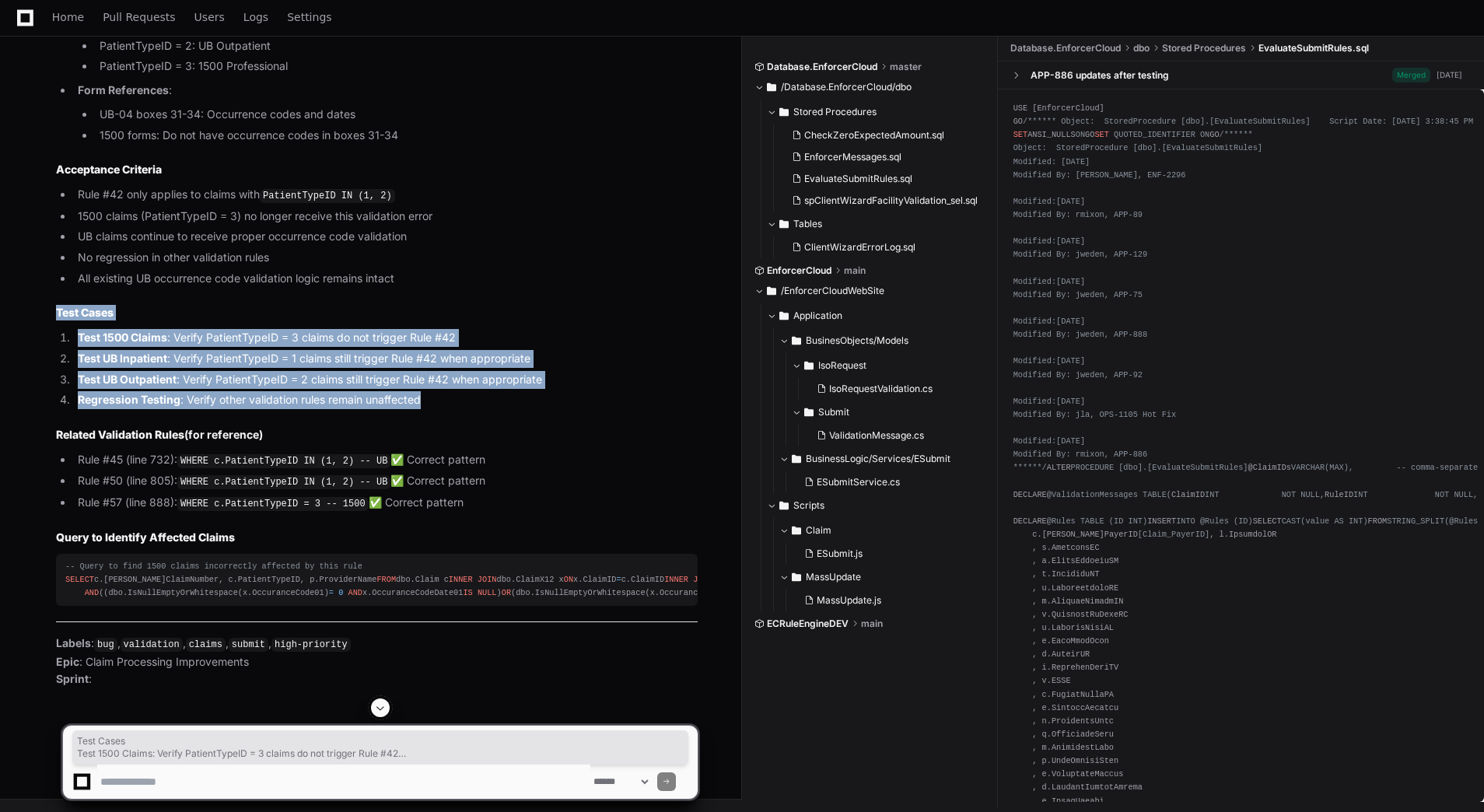
drag, startPoint x: 431, startPoint y: 573, endPoint x: 38, endPoint y: 487, distance: 402.3
copy article "Test Cases Test 1500 Claims : Verify PatientTypeID = 3 claims do not trigger Ru…"
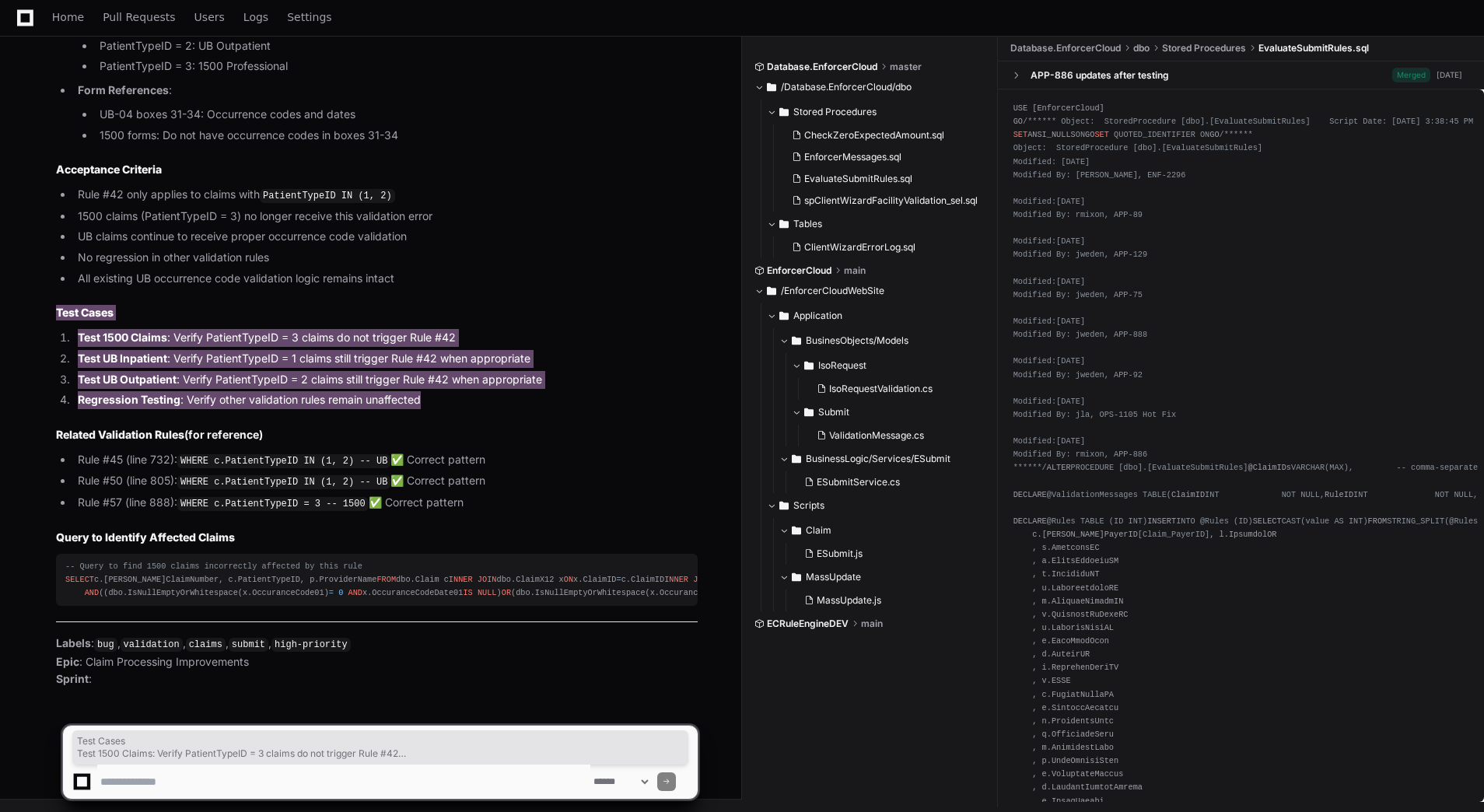
scroll to position [7727, 0]
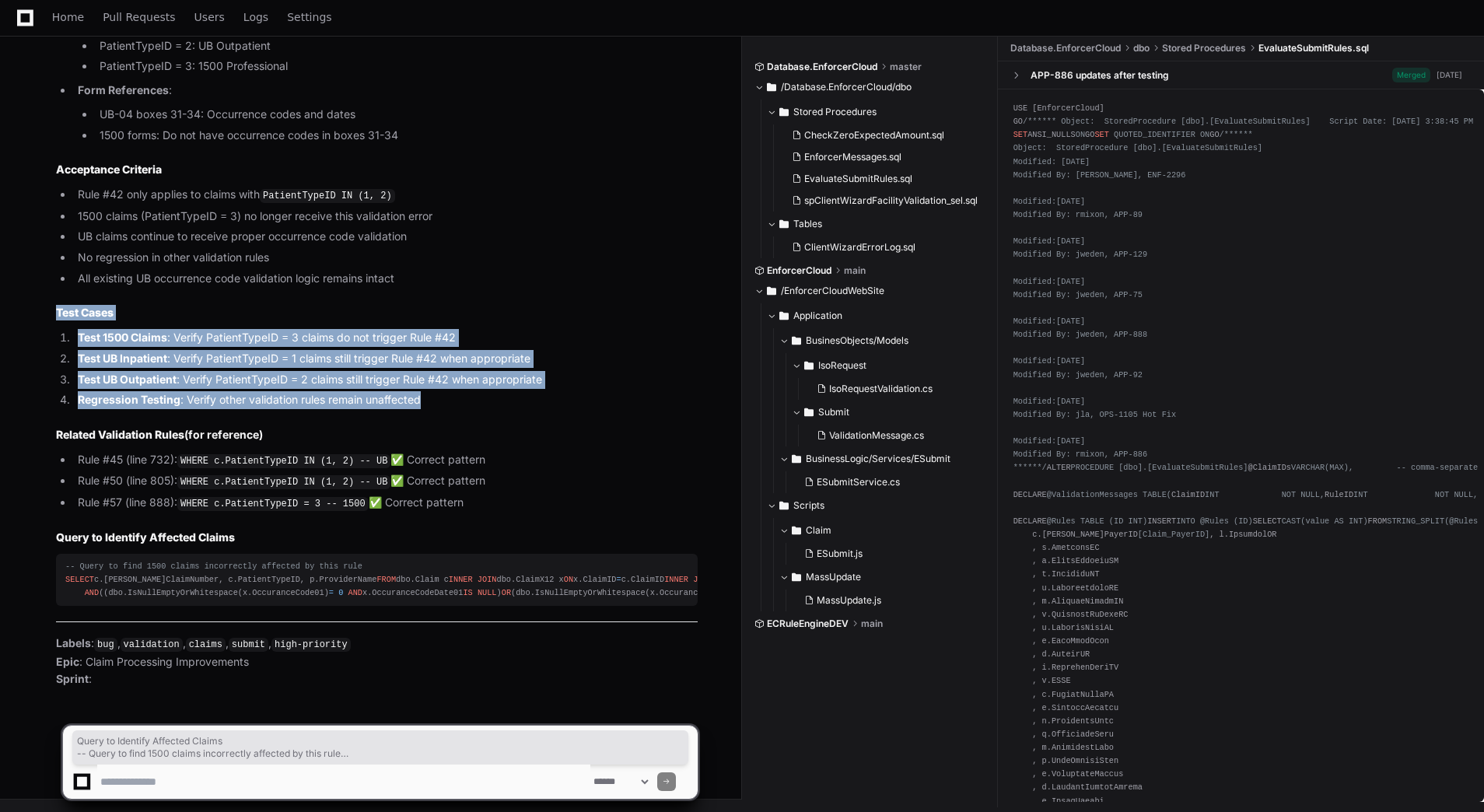
drag, startPoint x: 99, startPoint y: 595, endPoint x: 51, endPoint y: 445, distance: 157.5
copy article "Query to Identify Affected Claims -- Query to find 1500 claims incorrectly affe…"
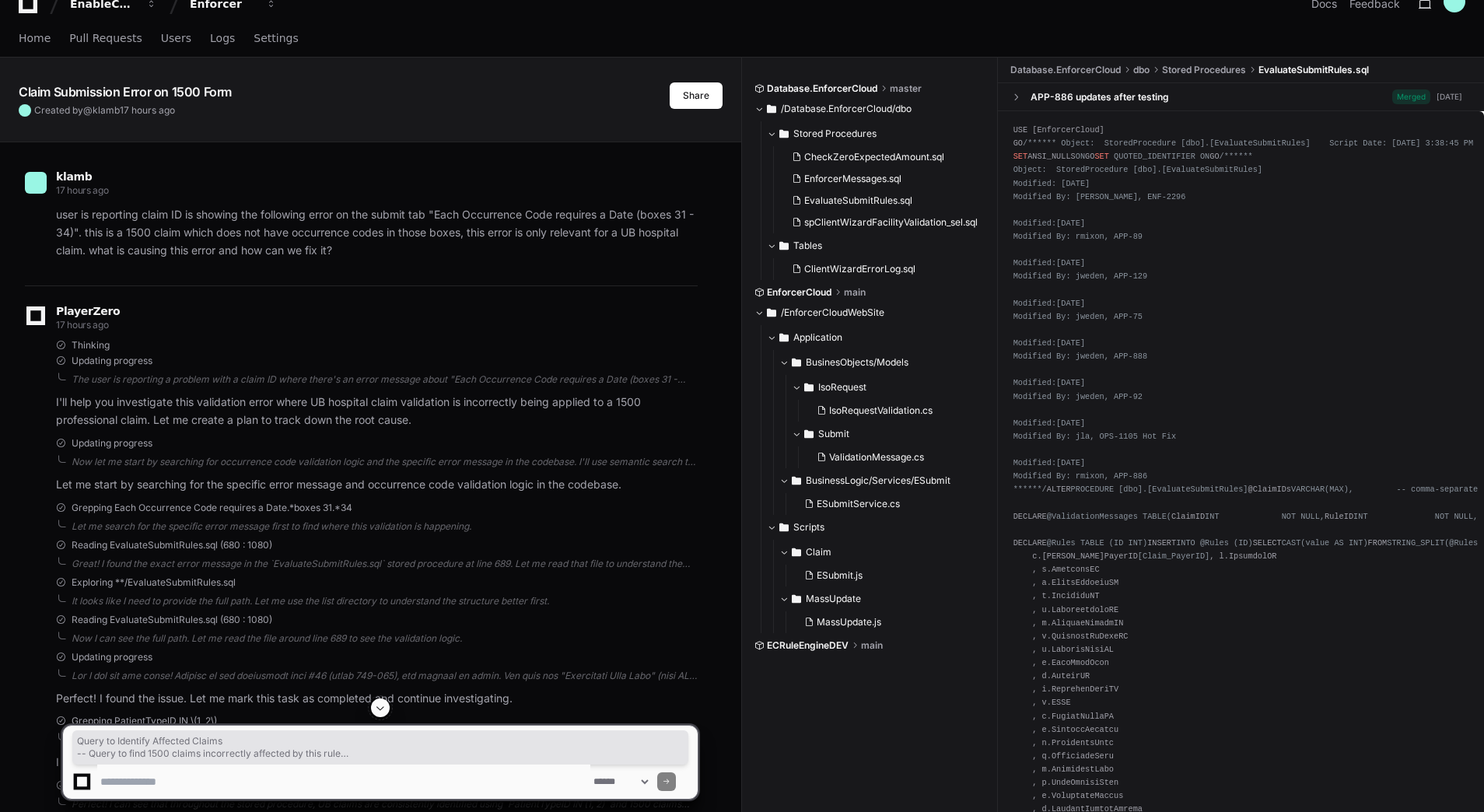
scroll to position [0, 0]
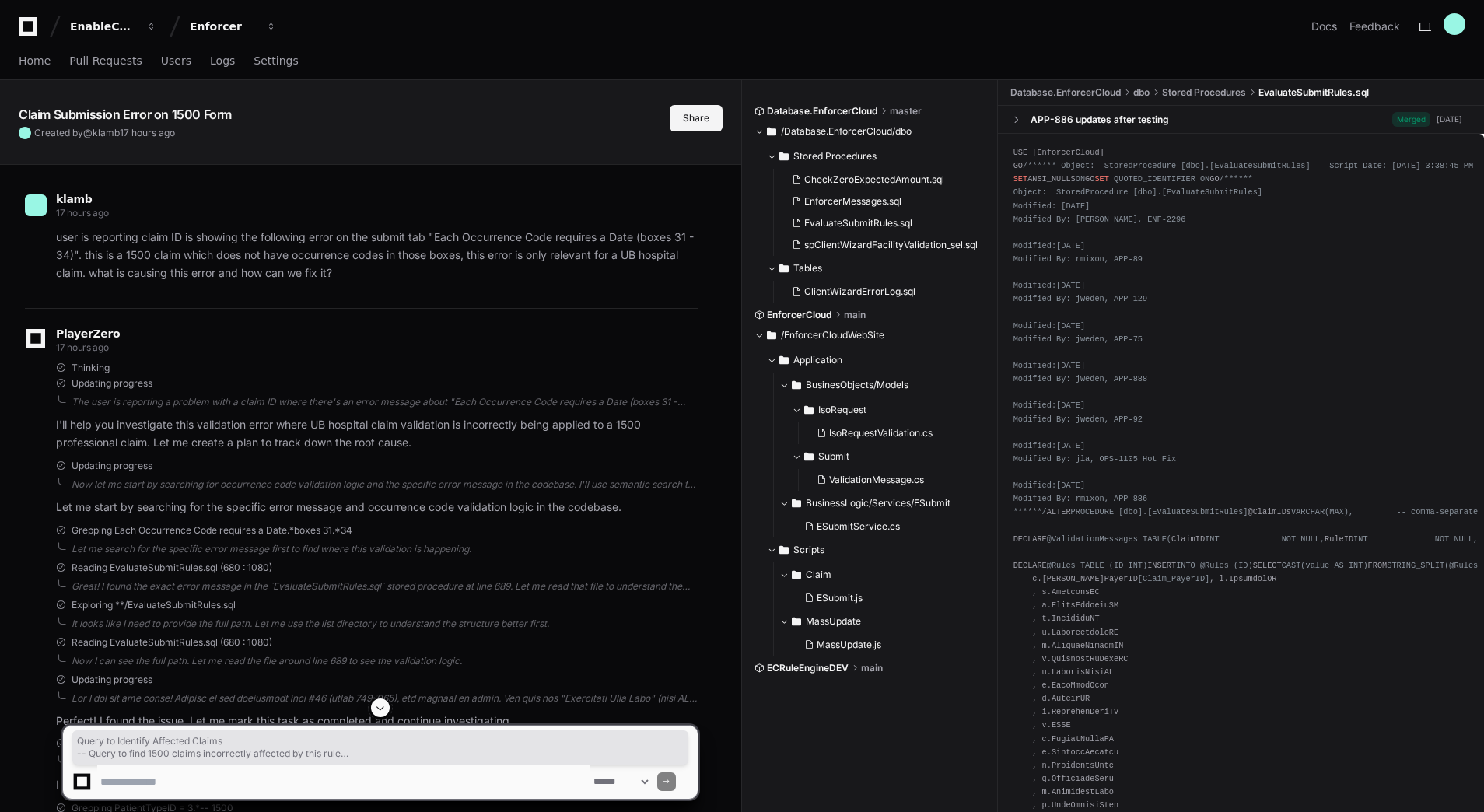
click at [673, 128] on button "Share" at bounding box center [696, 118] width 53 height 27
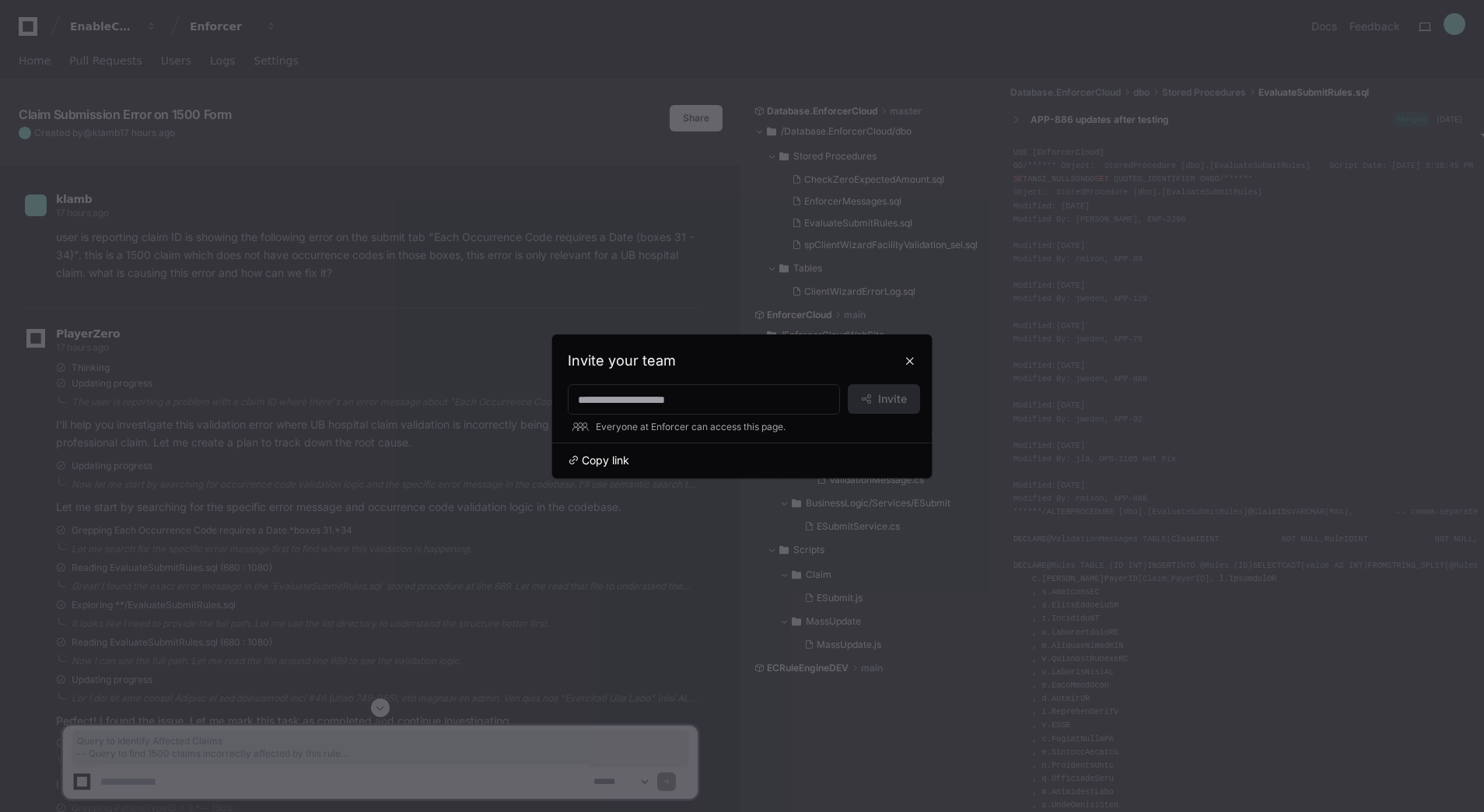
click at [617, 461] on span "Copy link" at bounding box center [605, 460] width 48 height 15
click at [904, 360] on button at bounding box center [910, 360] width 25 height 25
